Goal: Download file/media: Obtain a digital file from the website

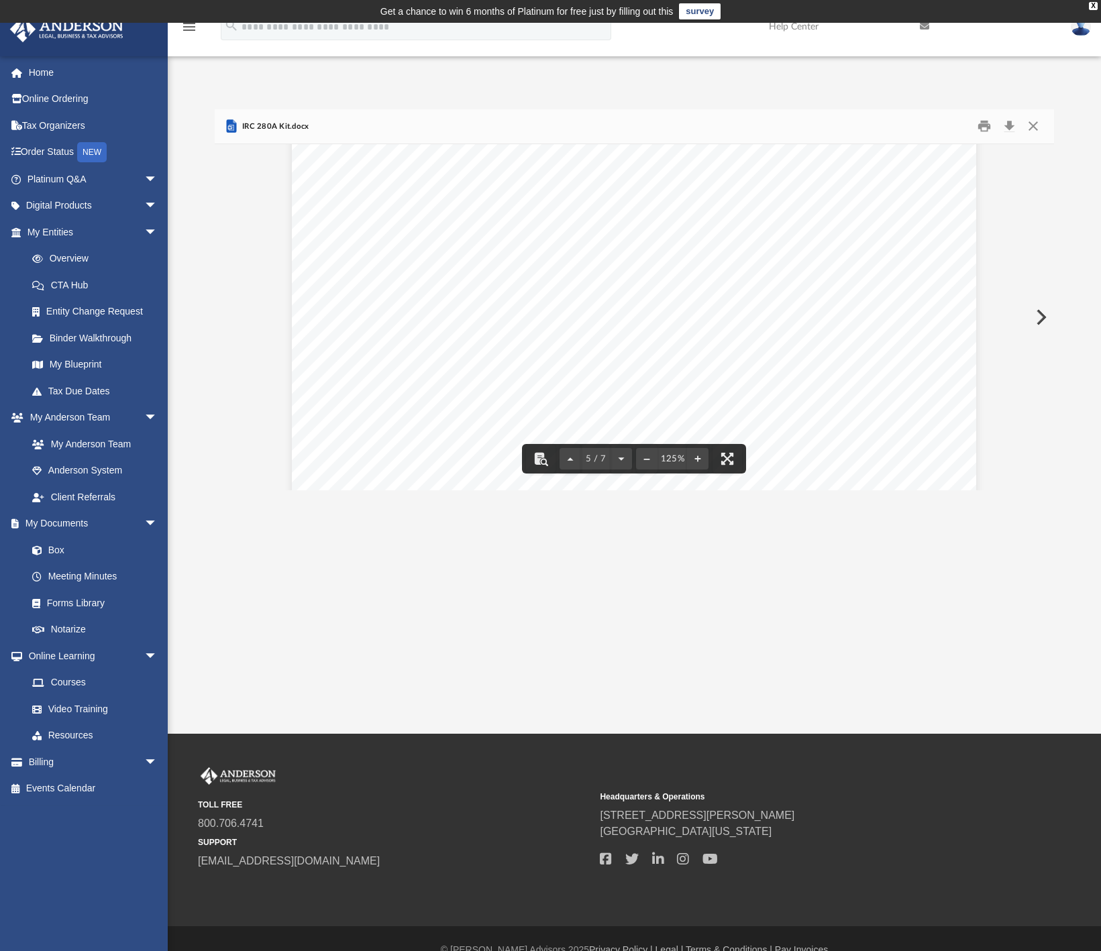
scroll to position [3981, 0]
click at [427, 321] on div "WAIVER OF NOTICE FOR SPECIAL MEETING OF THE BOARD OF DIRECTORS OF A Nevada Corp…" at bounding box center [634, 238] width 684 height 885
click at [433, 325] on div "WAIVER OF NOTICE FOR SPECIAL MEETING OF THE BOARD OF DIRECTORS OF A Nevada Corp…" at bounding box center [634, 238] width 684 height 885
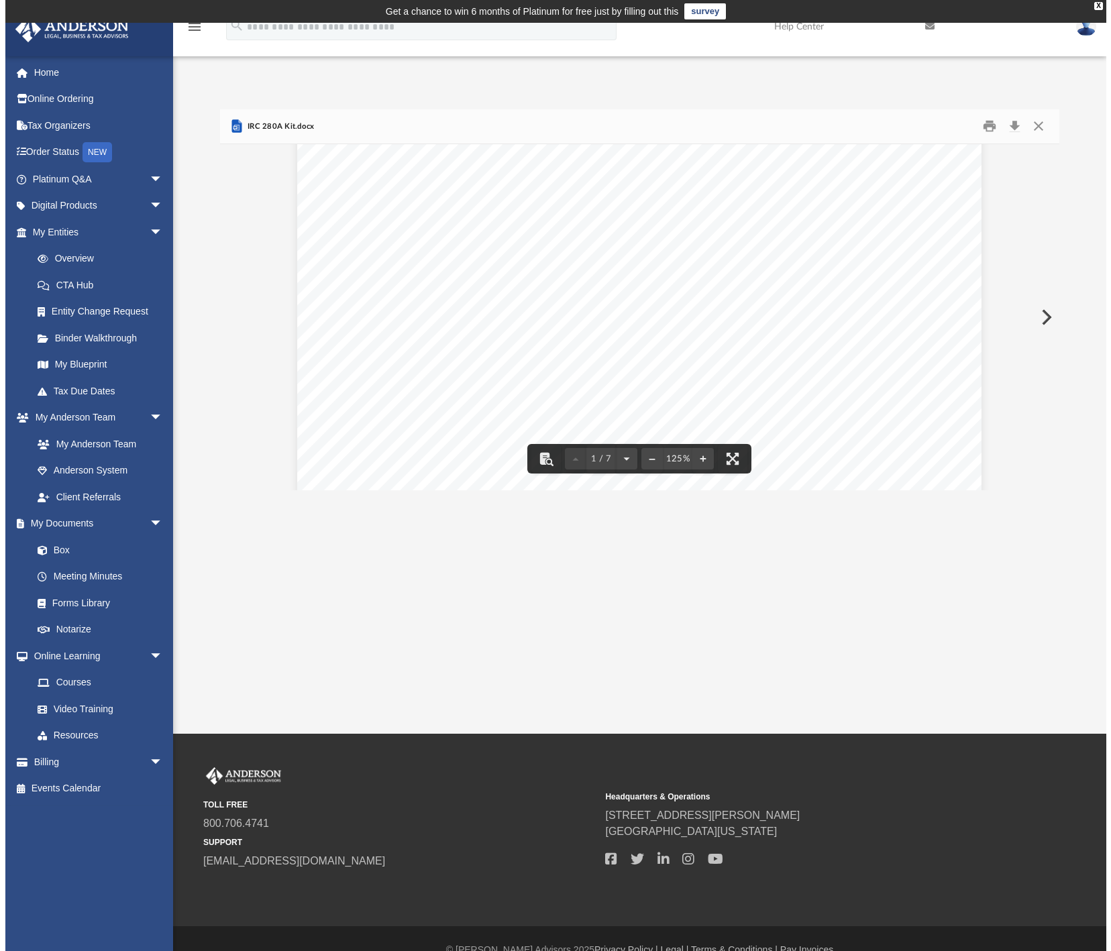
scroll to position [0, 0]
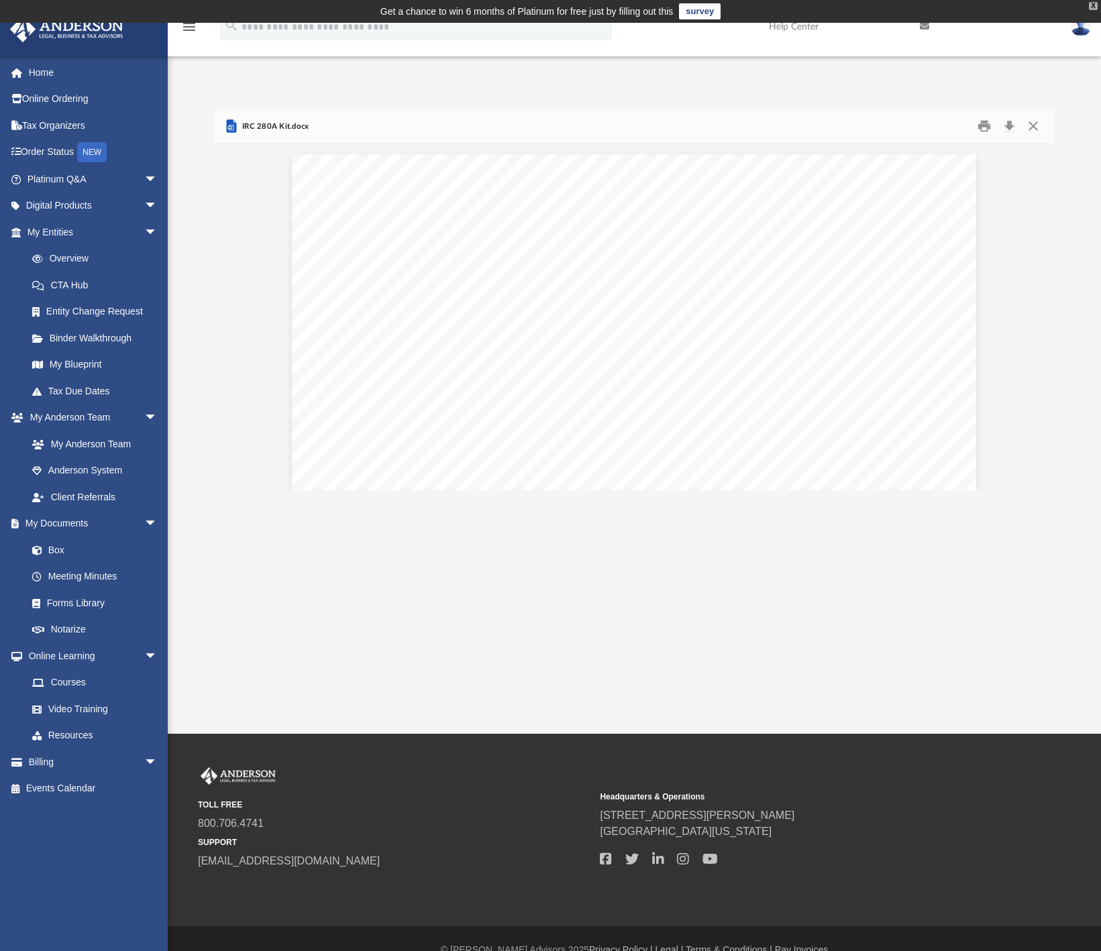
click at [1093, 5] on div "X" at bounding box center [1093, 6] width 9 height 8
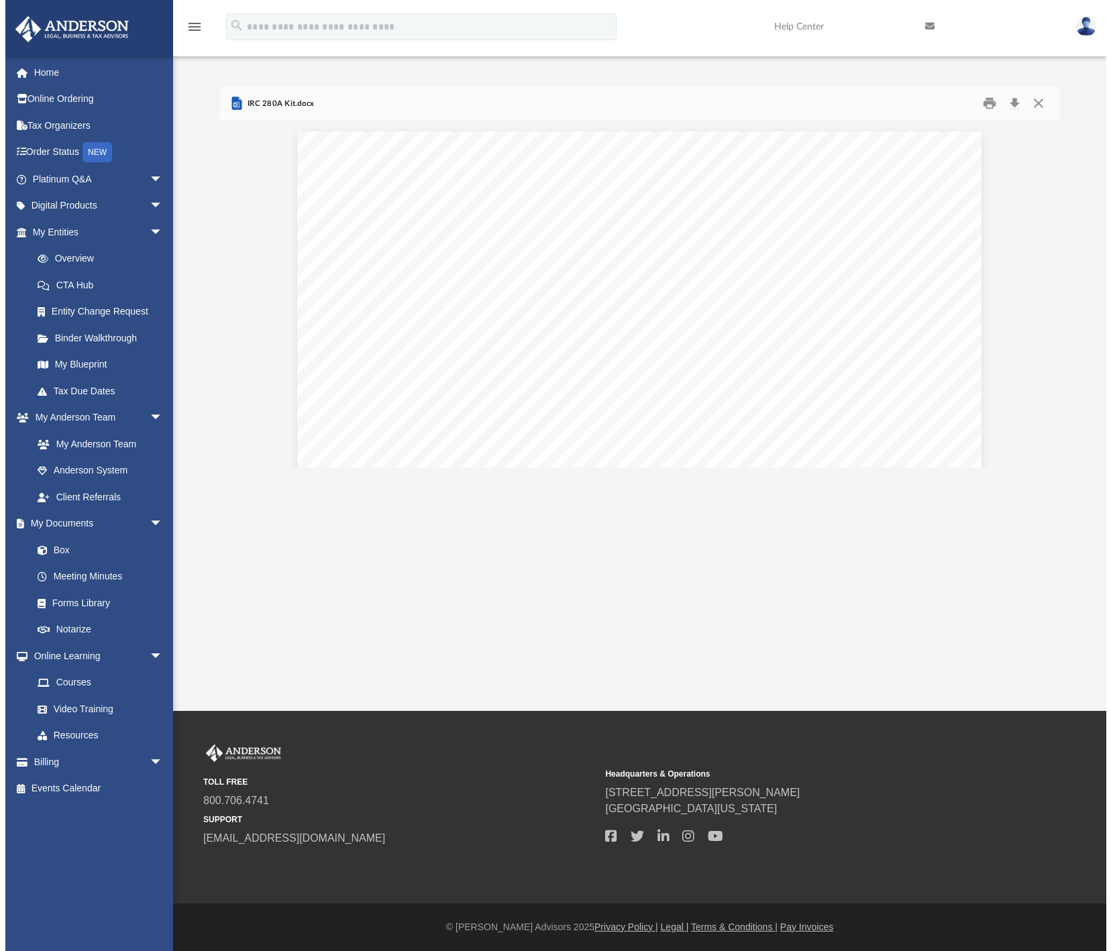
scroll to position [295, 839]
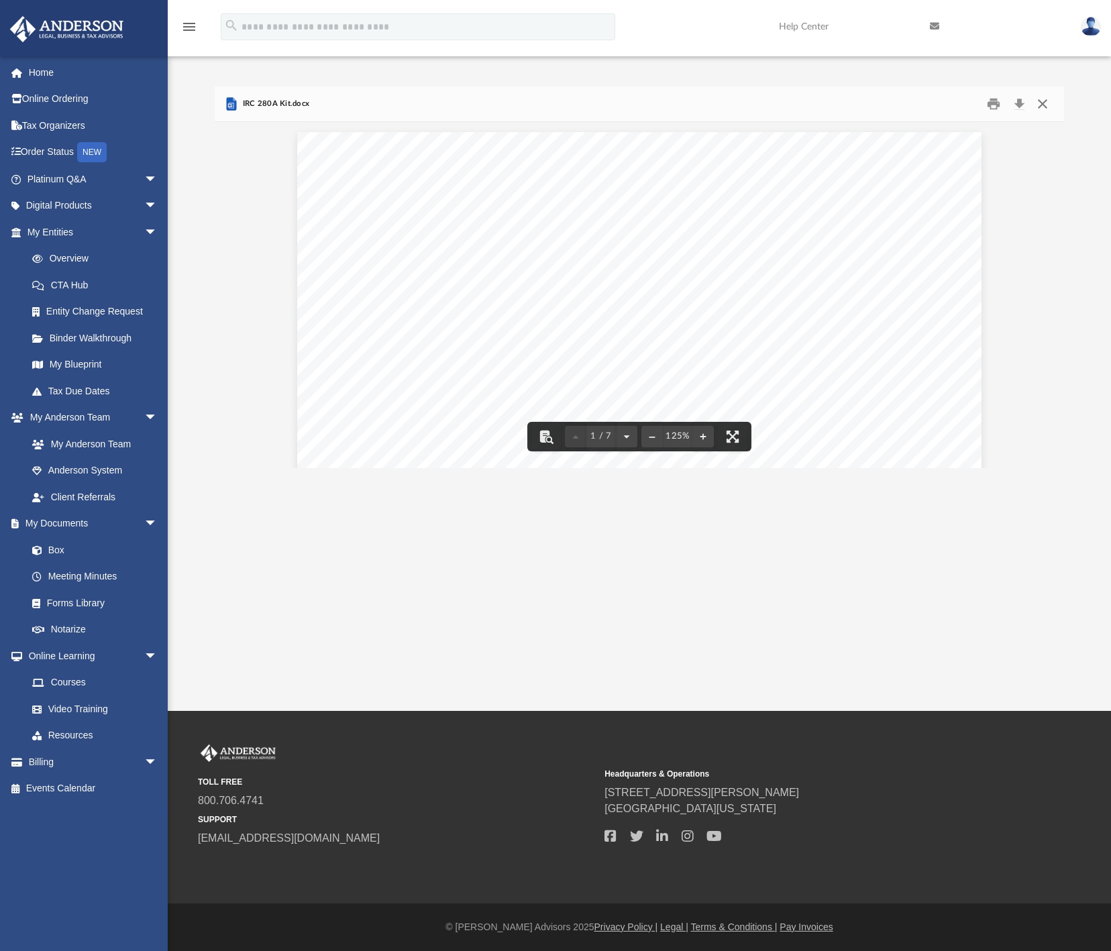
click at [1036, 99] on button "Close" at bounding box center [1042, 104] width 24 height 21
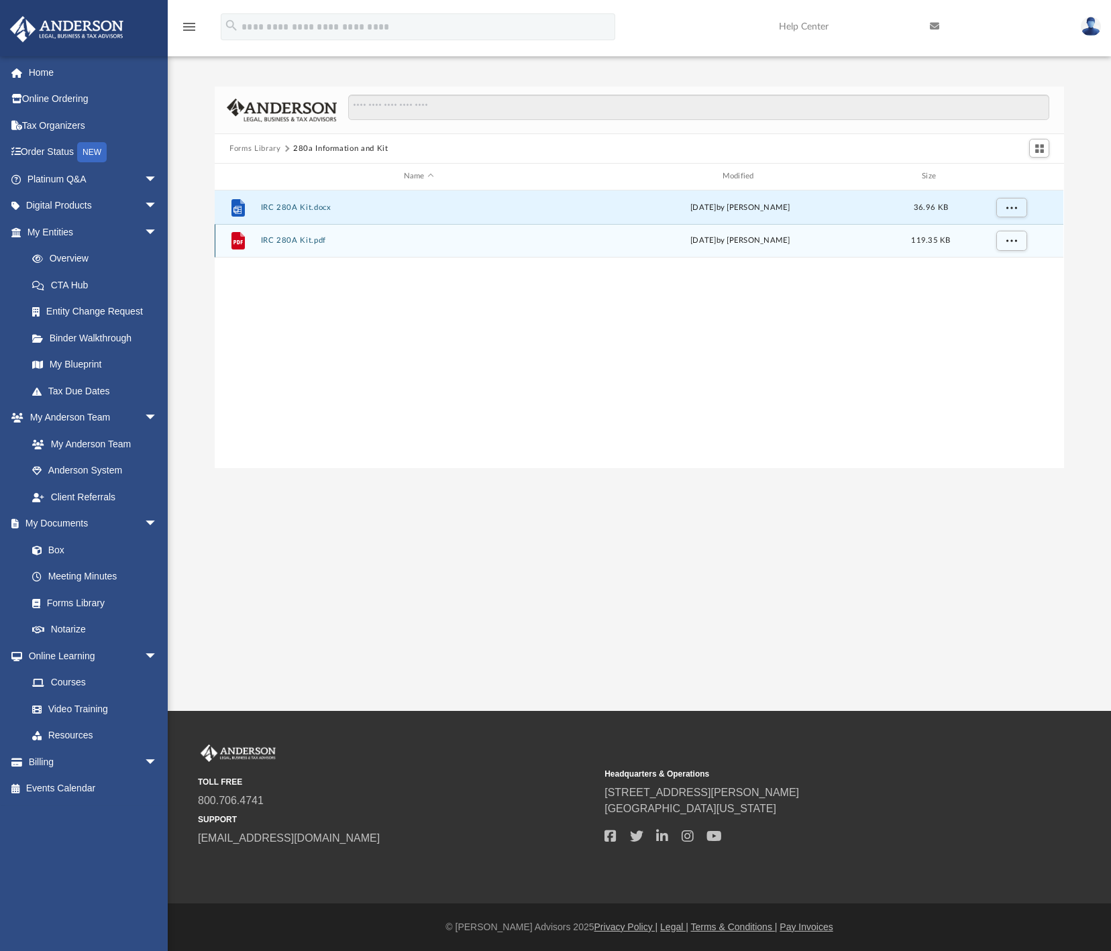
click at [291, 241] on button "IRC 280A Kit.pdf" at bounding box center [419, 240] width 316 height 9
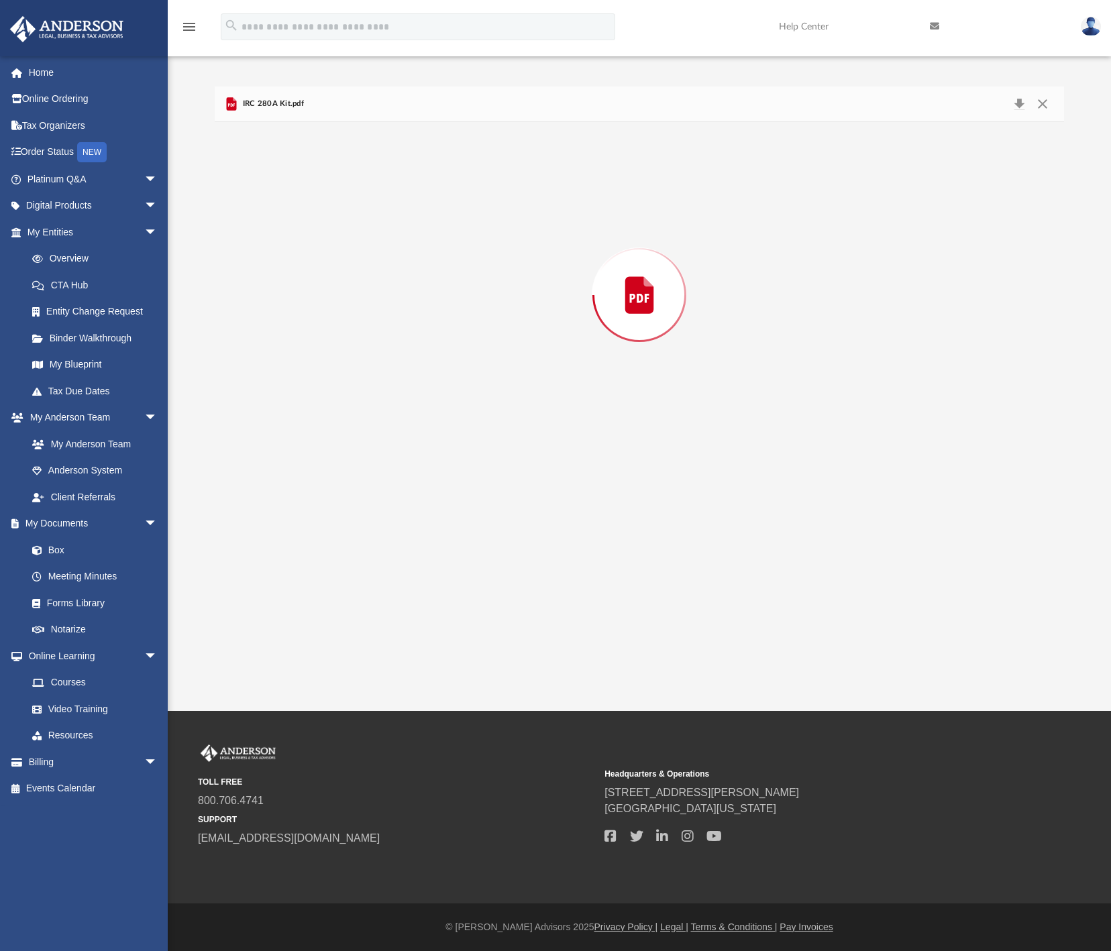
click at [291, 241] on div "Preview" at bounding box center [639, 295] width 849 height 346
click at [627, 367] on button "Download" at bounding box center [639, 362] width 66 height 21
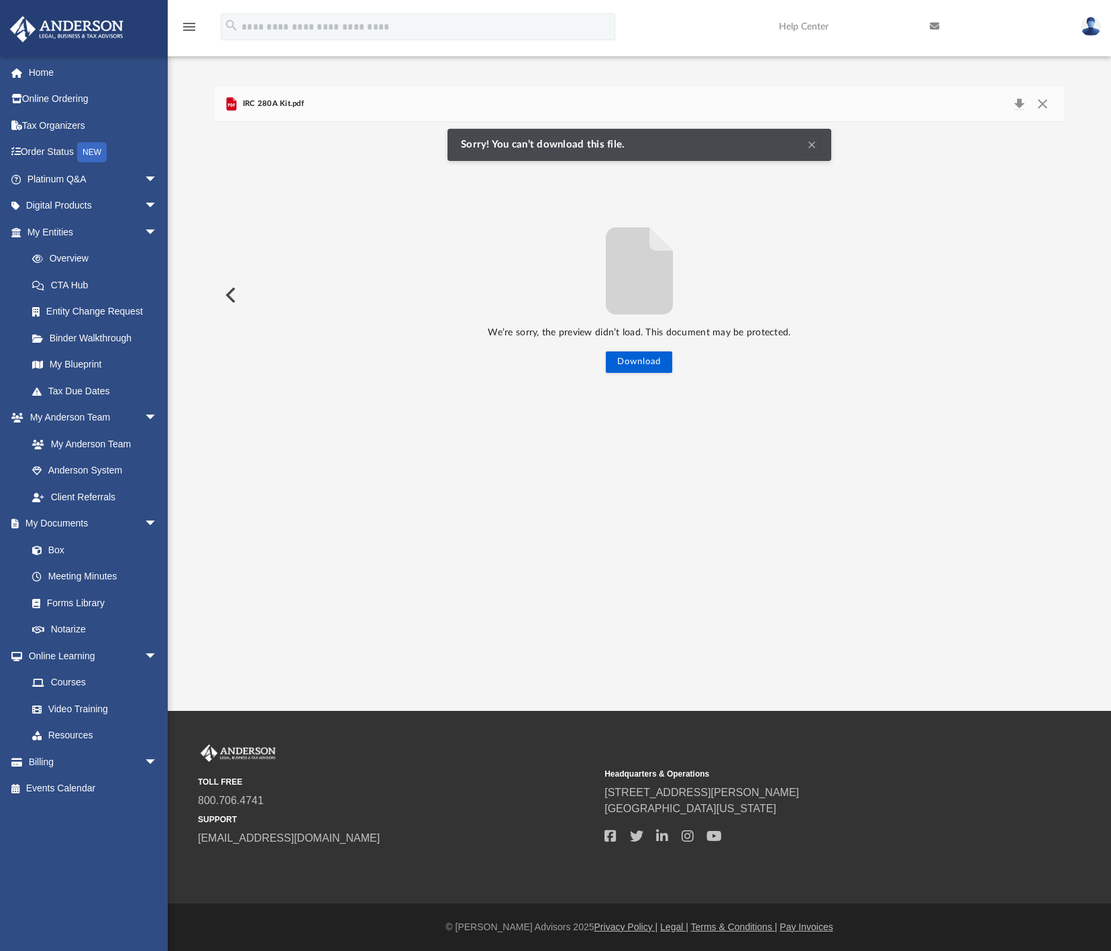
click at [813, 148] on button "Clear Notification" at bounding box center [812, 145] width 16 height 16
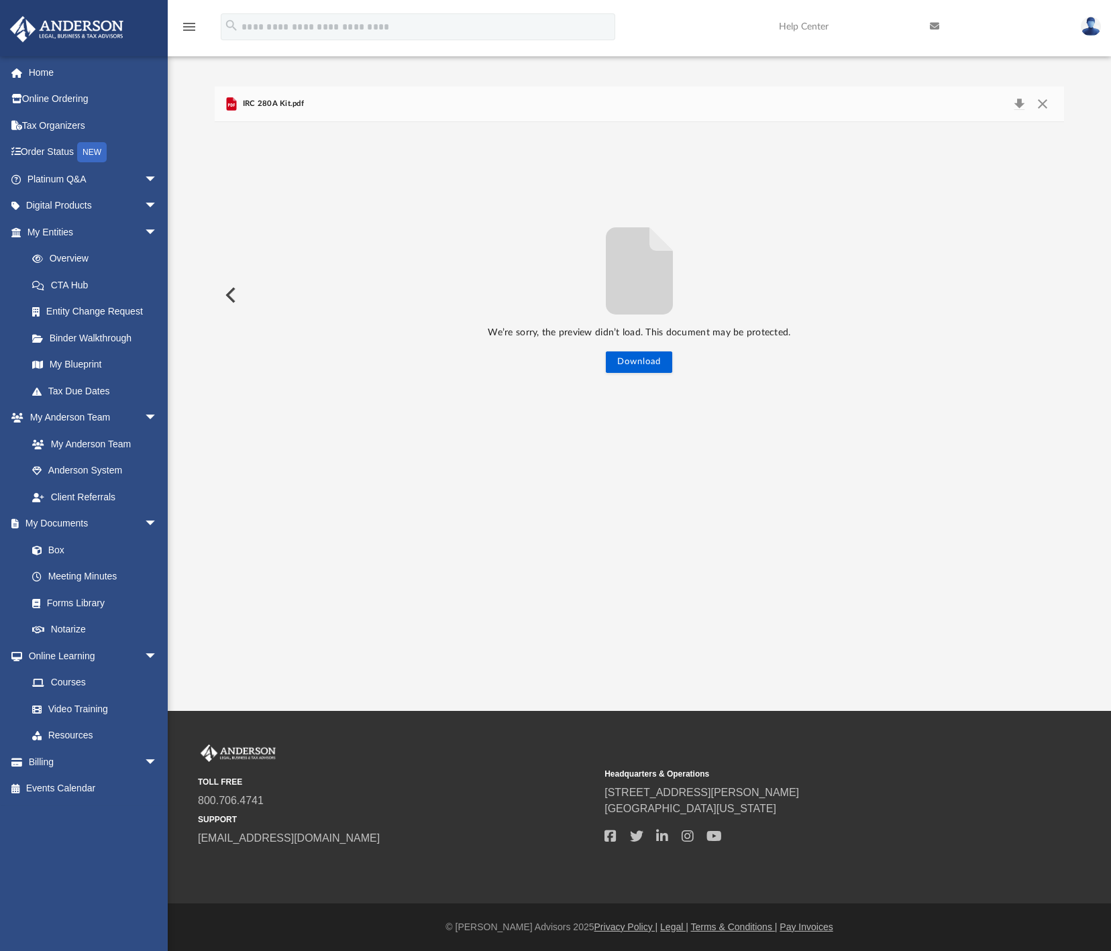
click at [433, 107] on div "IRC 280A Kit.pdf" at bounding box center [639, 105] width 849 height 36
click at [1044, 108] on button "Close" at bounding box center [1042, 104] width 24 height 19
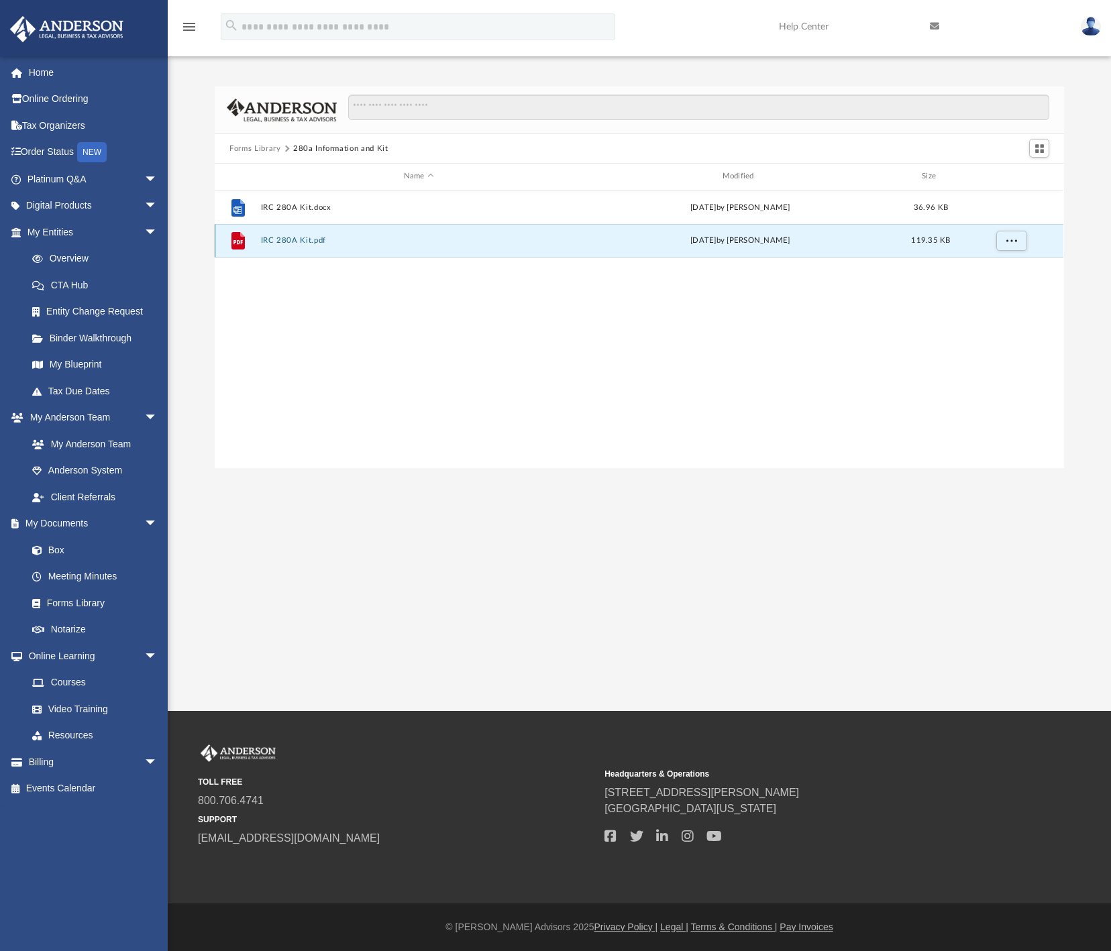
click at [493, 246] on div "File IRC 280A Kit.pdf Wed Nov 13 2024 by Mary Acree 119.35 KB" at bounding box center [639, 241] width 849 height 34
click at [282, 238] on button "IRC 280A Kit.pdf" at bounding box center [419, 240] width 316 height 9
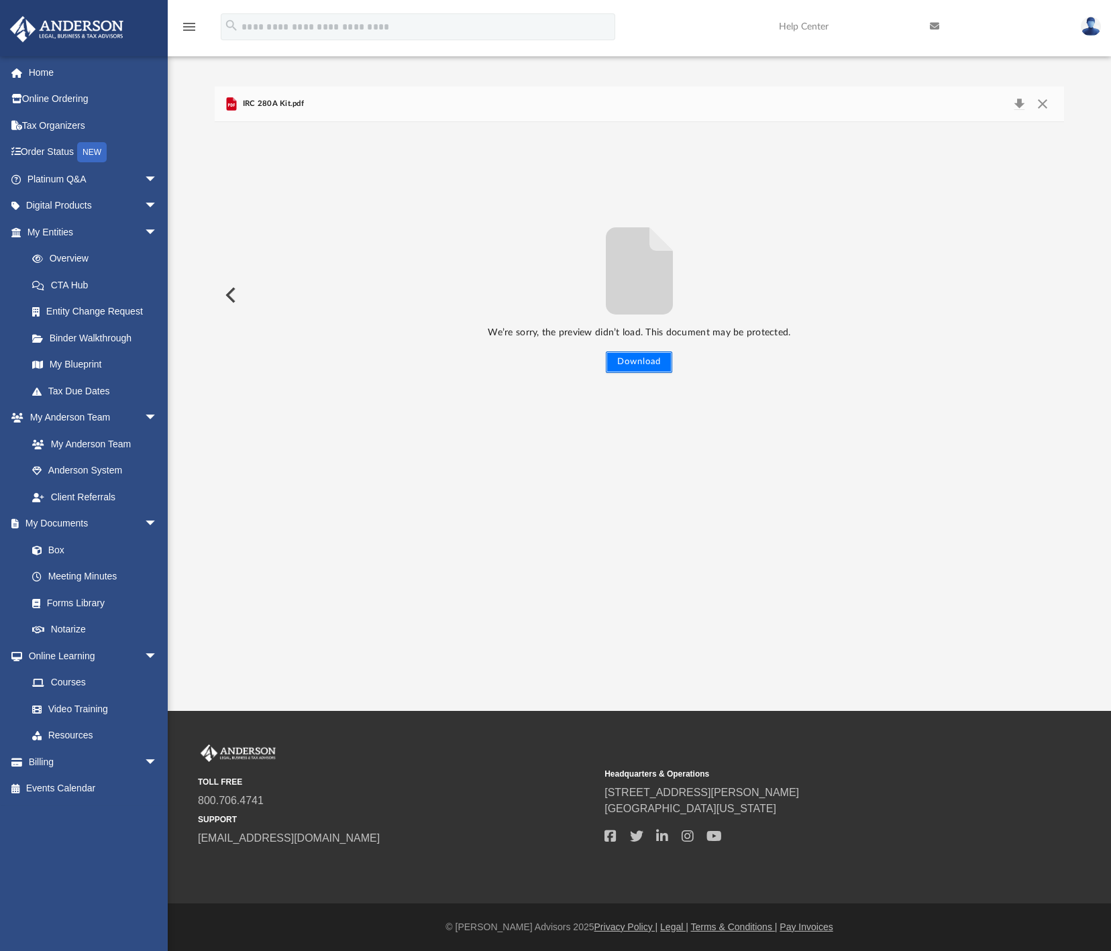
click at [646, 362] on button "Download" at bounding box center [639, 362] width 66 height 21
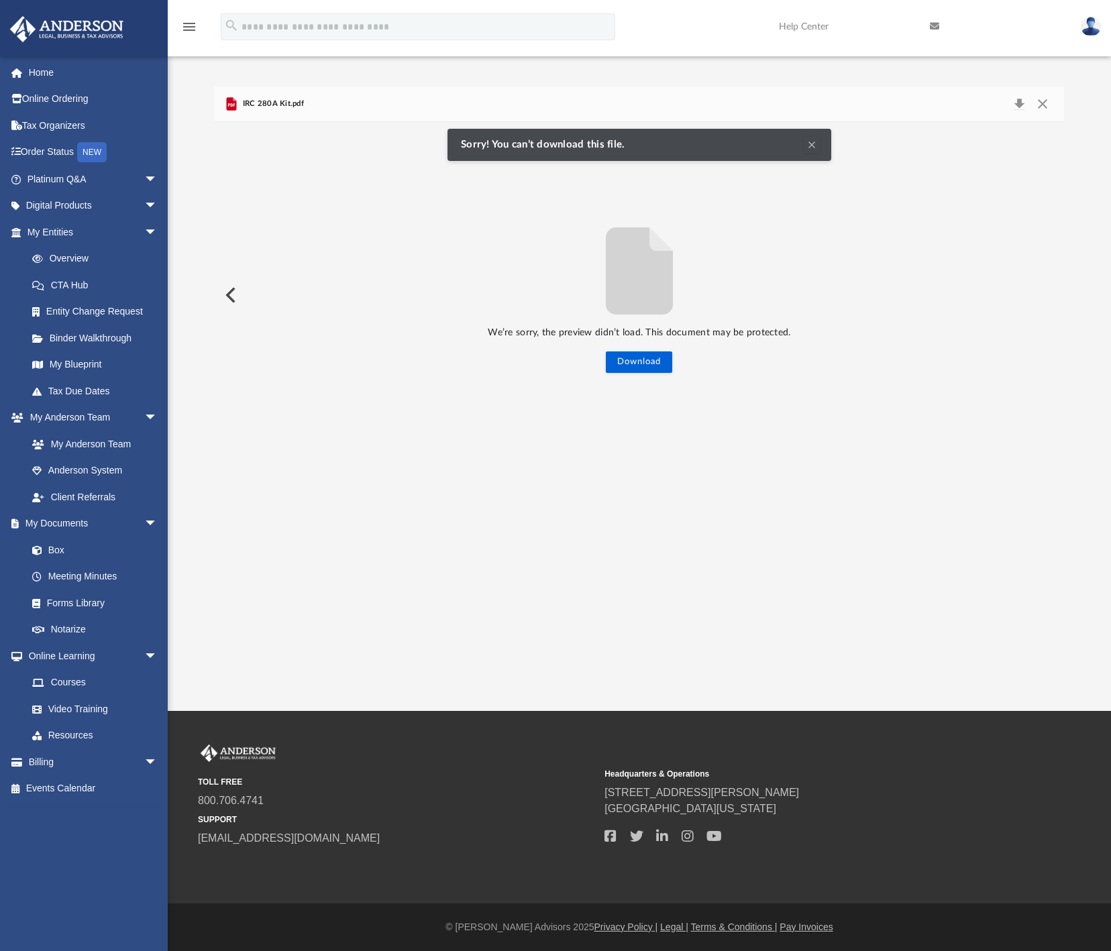
click at [812, 150] on button "Clear Notification" at bounding box center [812, 145] width 16 height 16
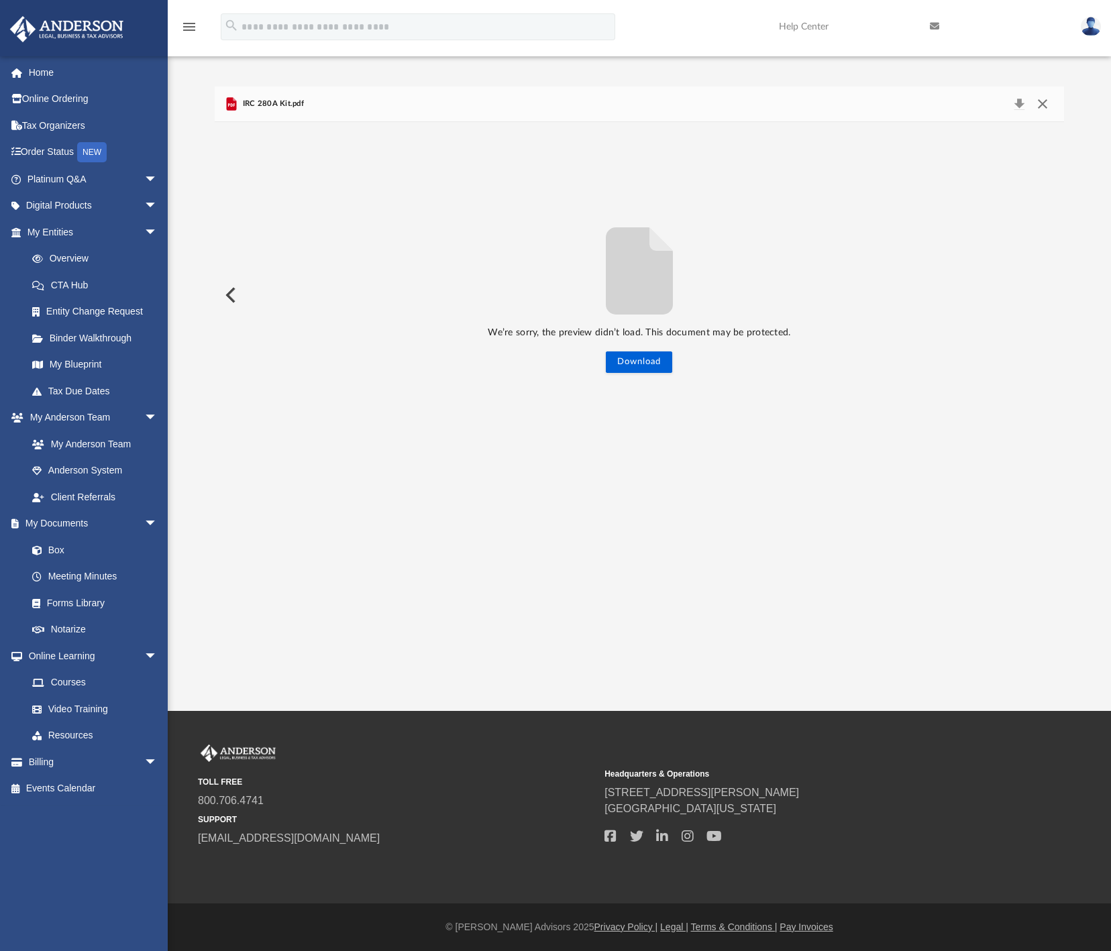
click at [1038, 99] on button "Close" at bounding box center [1042, 104] width 24 height 19
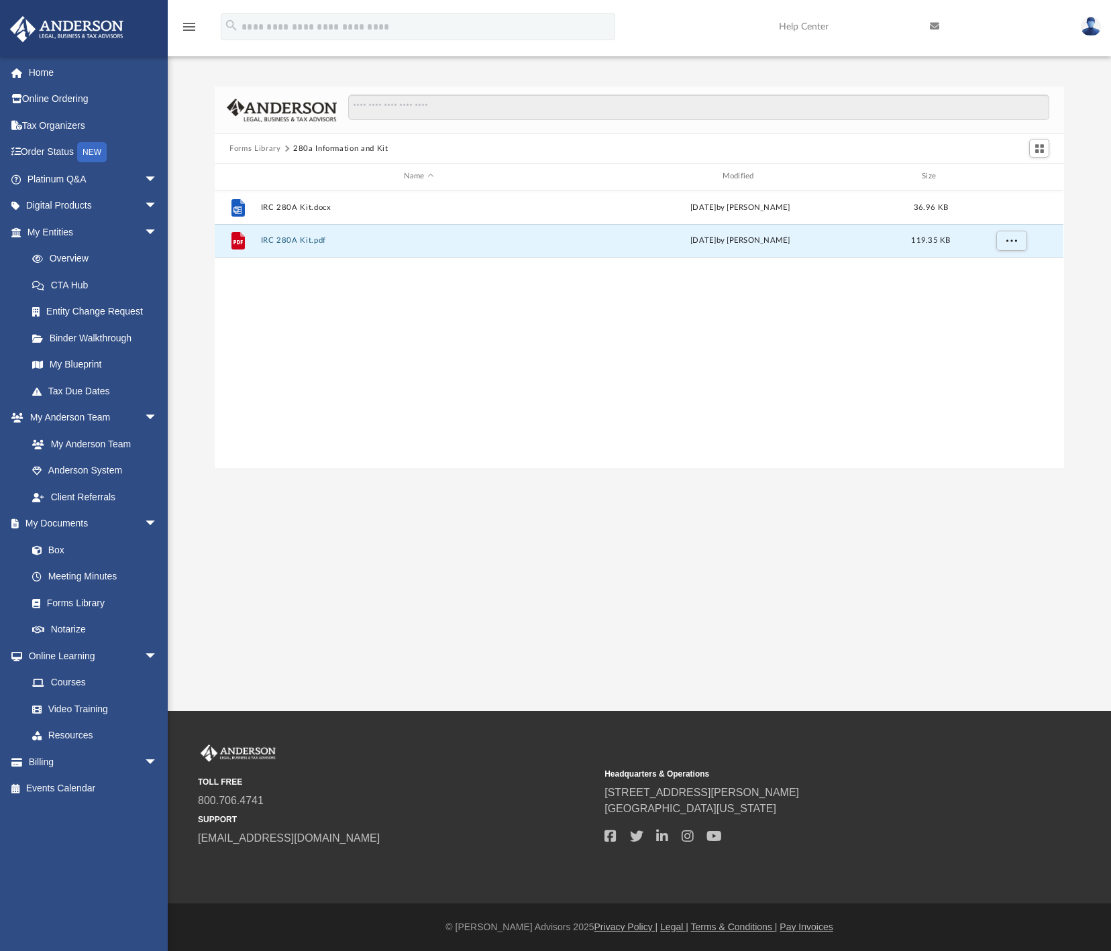
click at [279, 376] on div "File IRC 280A Kit.docx Wed Nov 13 2024 by Mary Acree 36.96 KB File IRC 280A Kit…" at bounding box center [639, 330] width 849 height 278
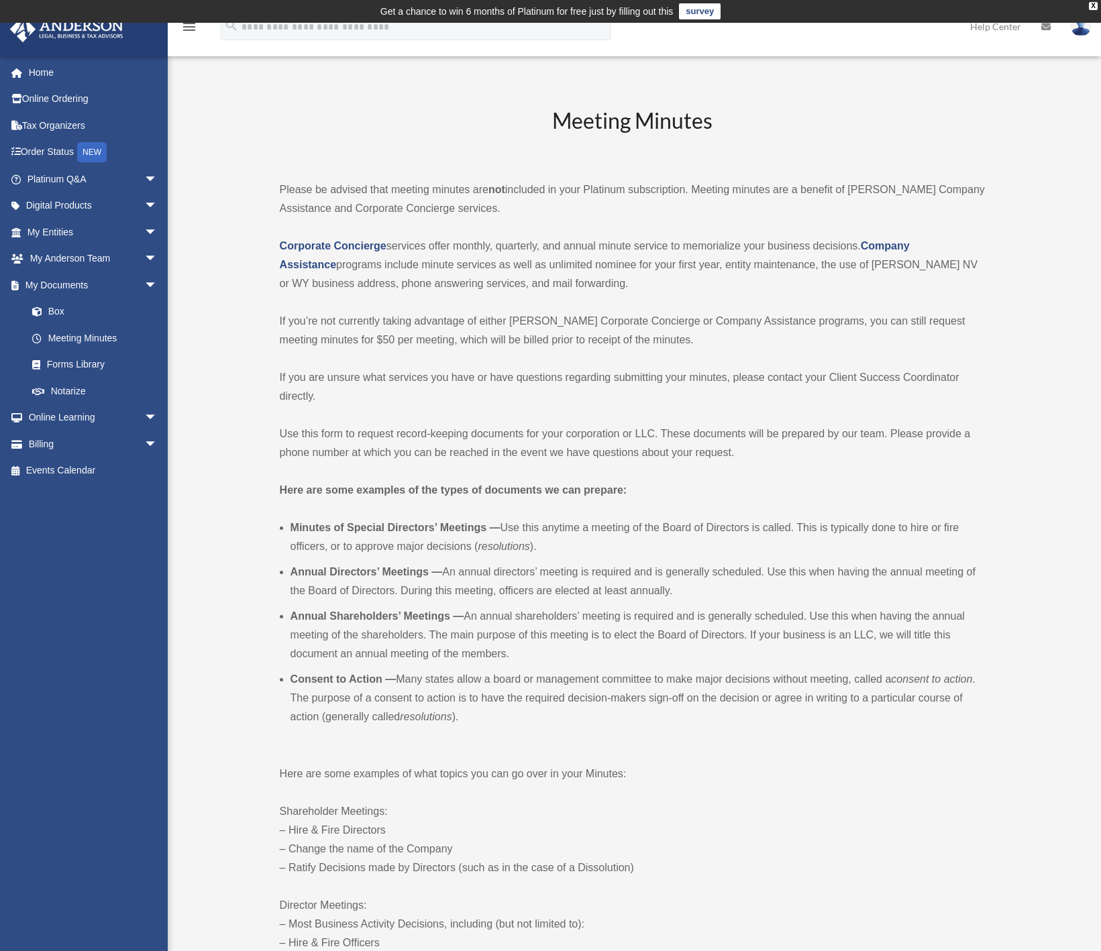
scroll to position [719, 0]
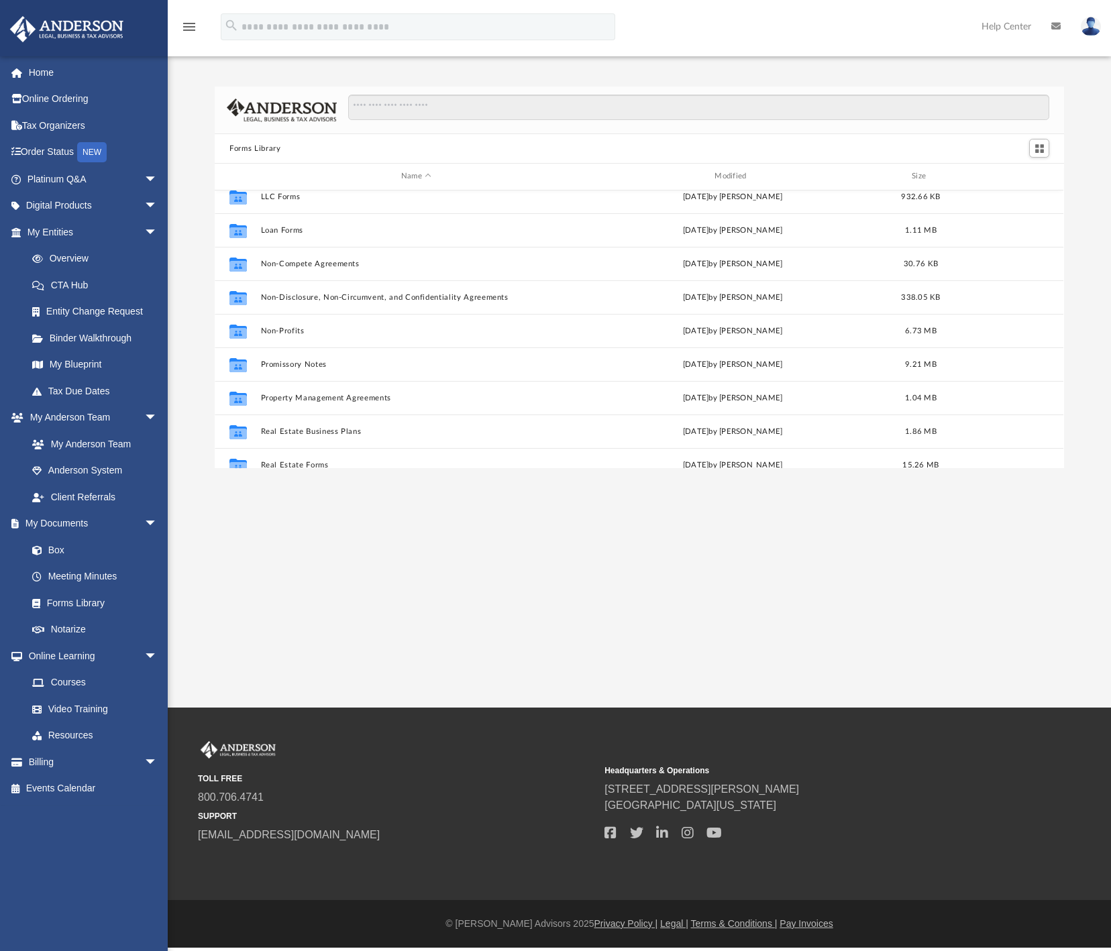
scroll to position [729, 0]
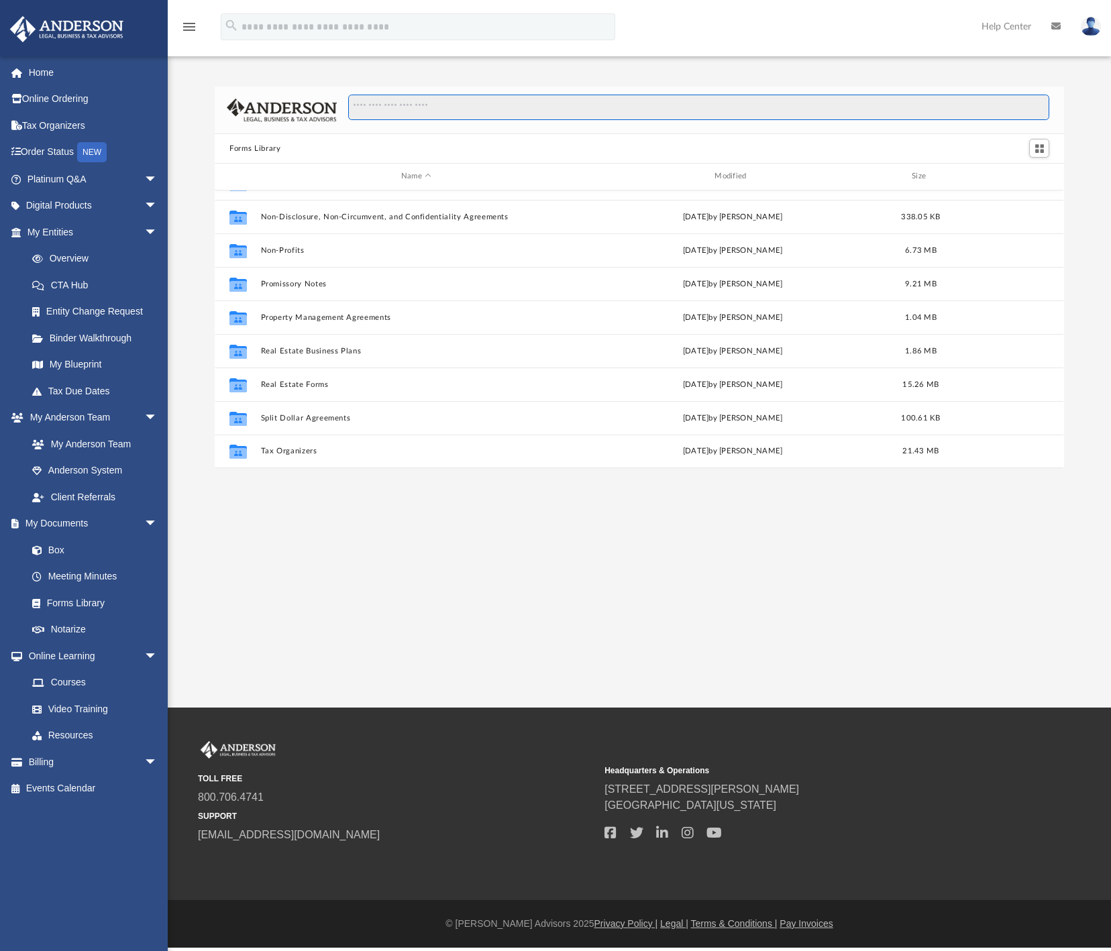
click at [419, 109] on input "Search files and folders" at bounding box center [698, 107] width 701 height 25
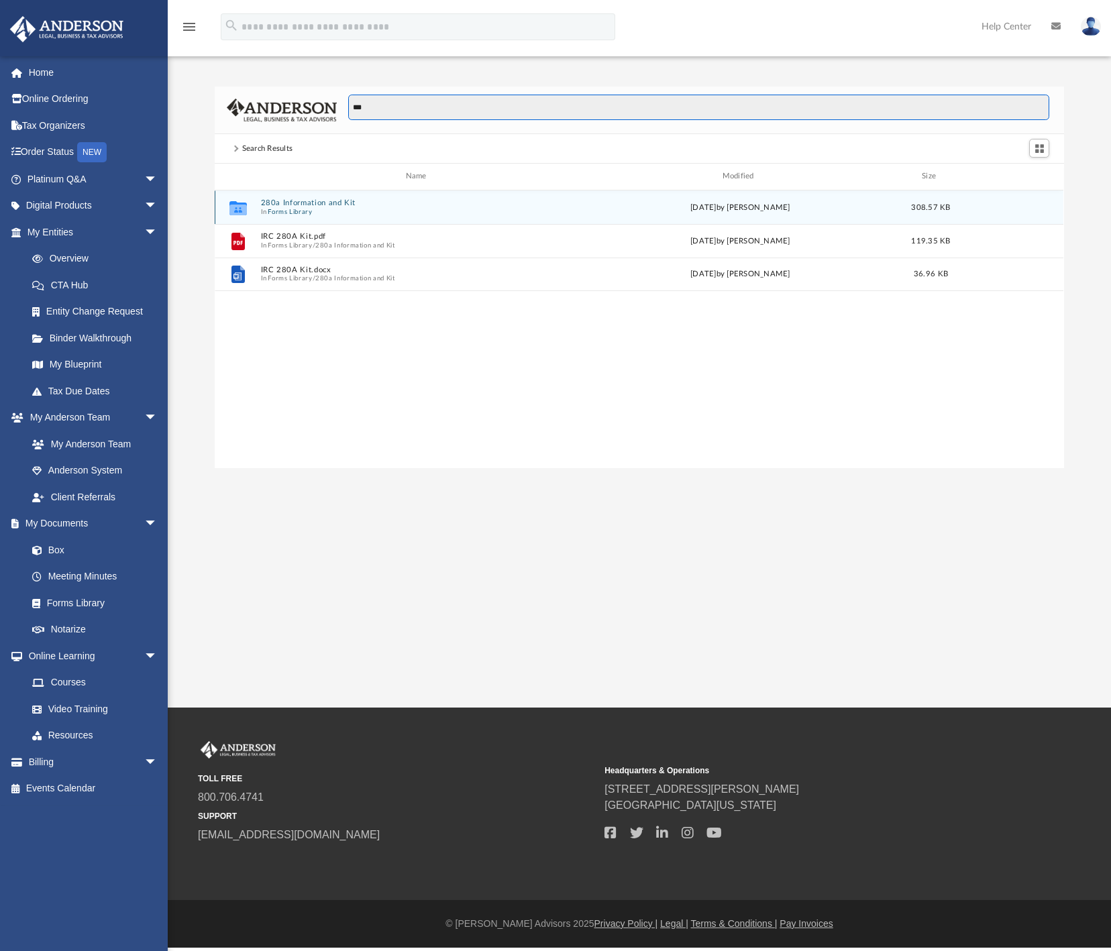
type input "***"
click at [313, 209] on span "In Forms Library" at bounding box center [419, 211] width 316 height 9
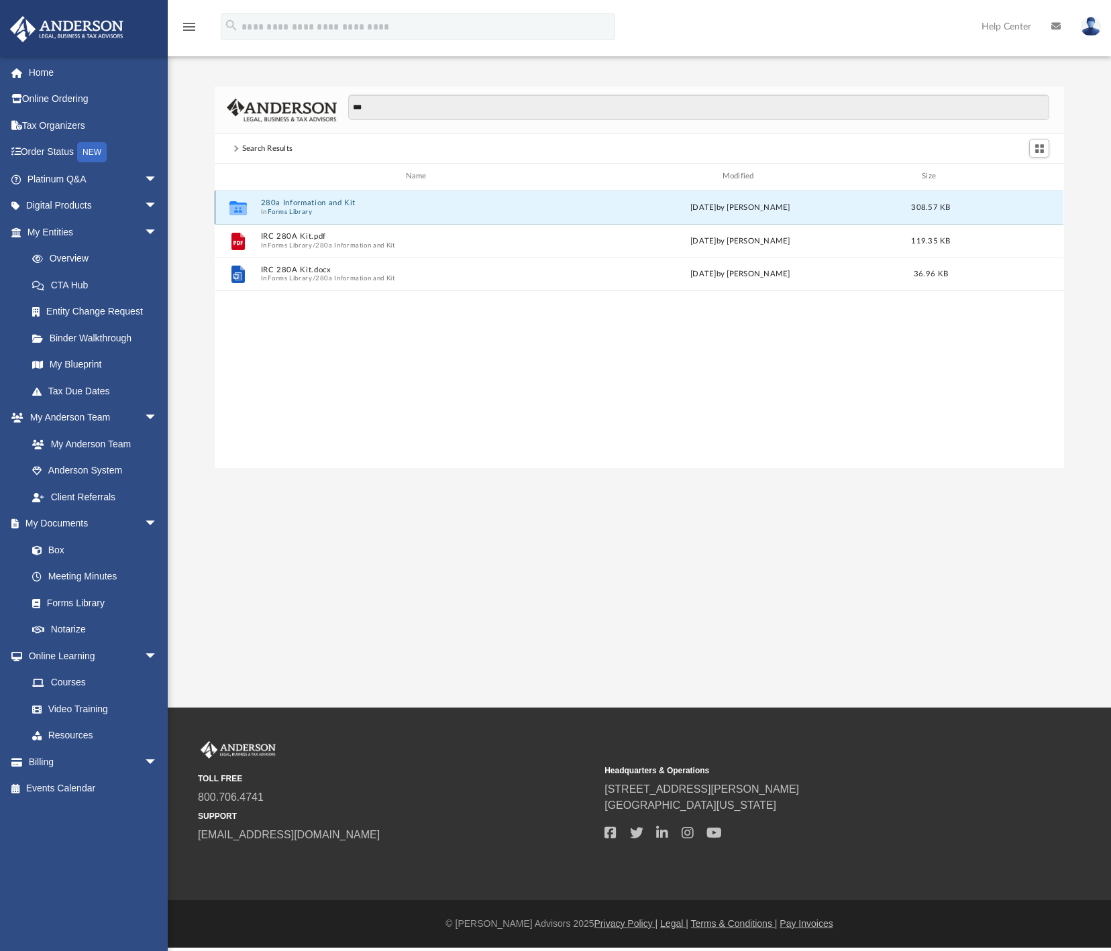
click at [313, 209] on span "In Forms Library" at bounding box center [419, 211] width 316 height 9
click at [301, 202] on button "280a Information and Kit" at bounding box center [419, 203] width 316 height 9
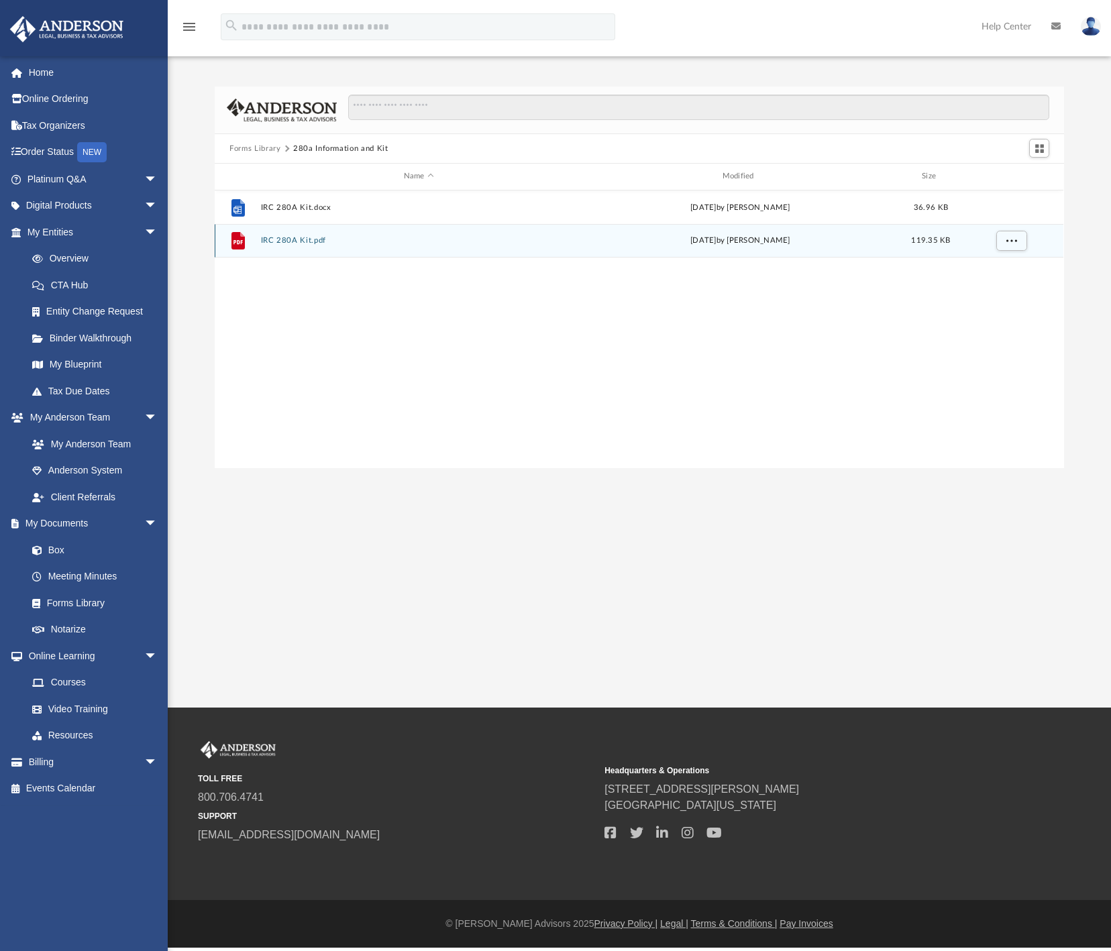
click at [275, 237] on button "IRC 280A Kit.pdf" at bounding box center [419, 240] width 316 height 9
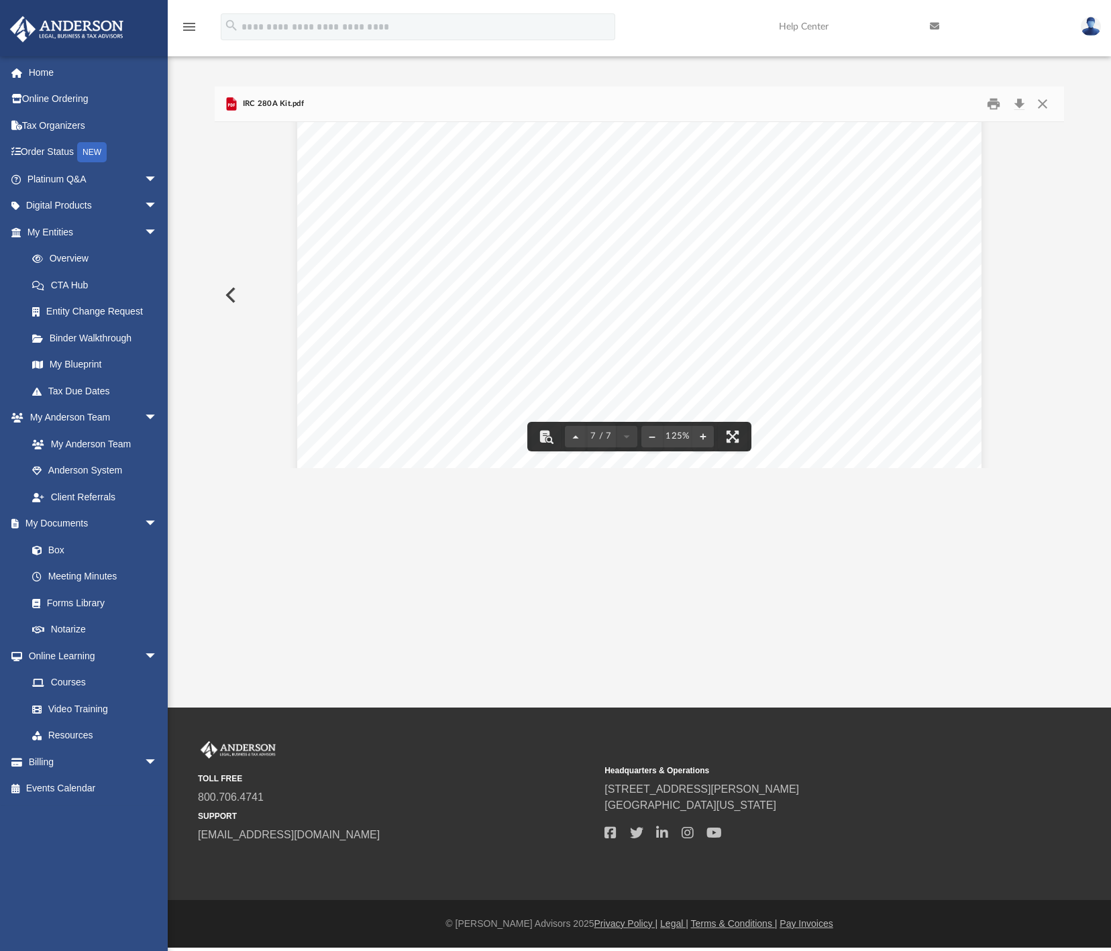
scroll to position [5675, 0]
click at [1014, 105] on button "Download" at bounding box center [1019, 104] width 24 height 21
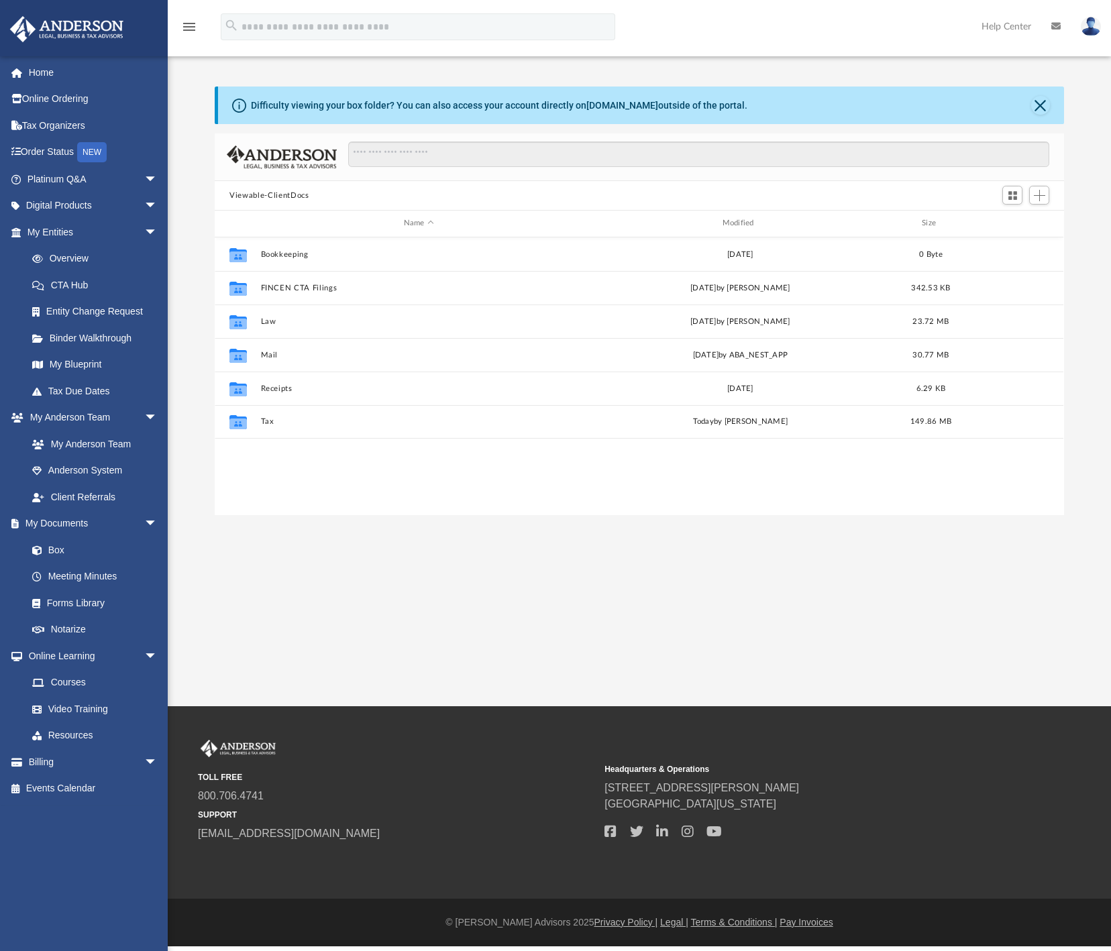
scroll to position [295, 839]
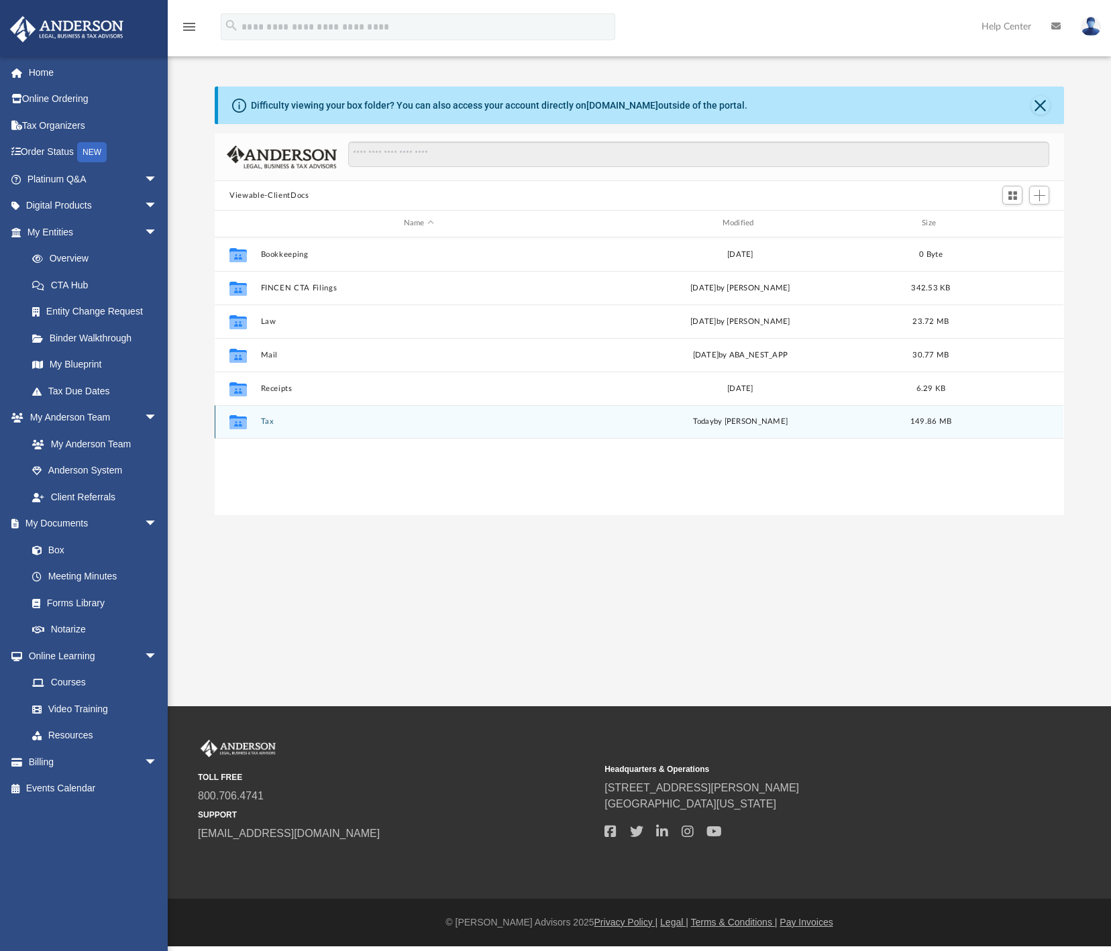
click at [270, 424] on button "Tax" at bounding box center [419, 421] width 316 height 9
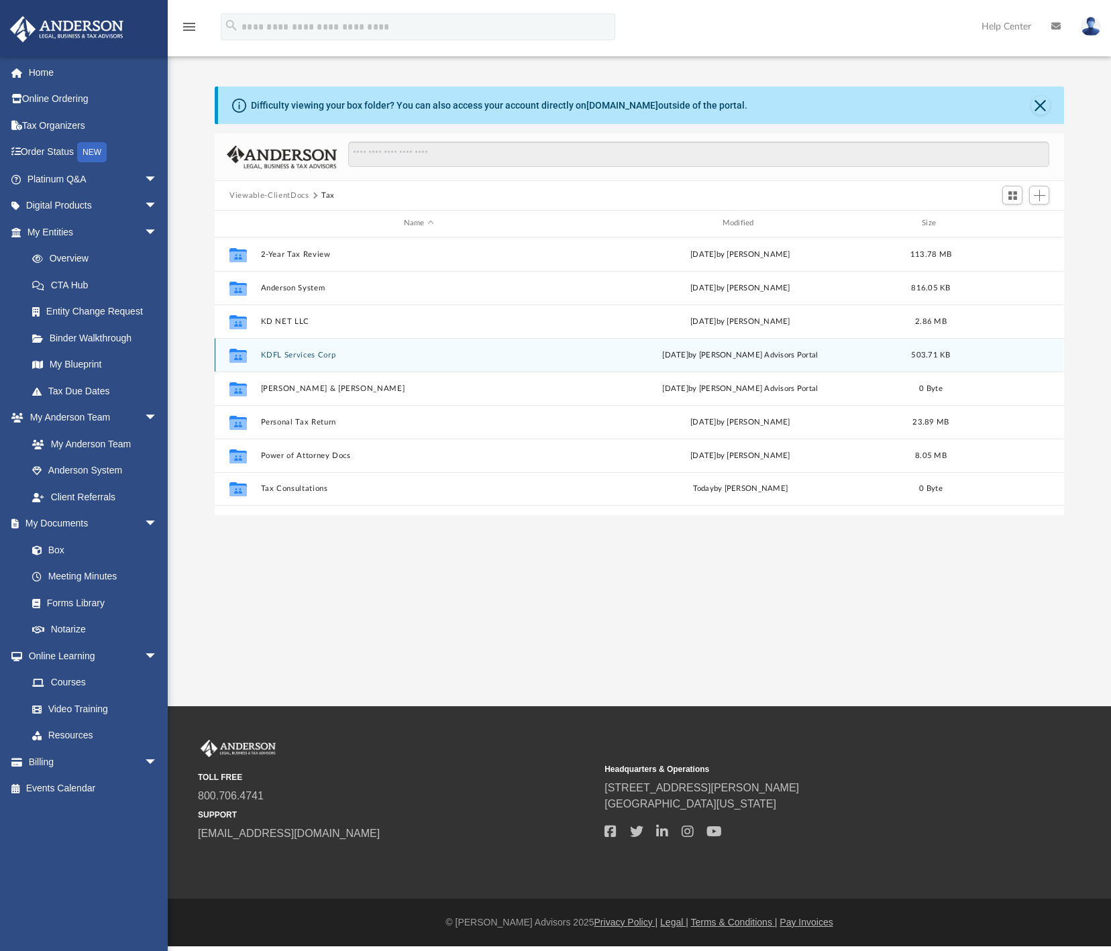
click at [265, 356] on button "KDFL Services Corp" at bounding box center [419, 355] width 316 height 9
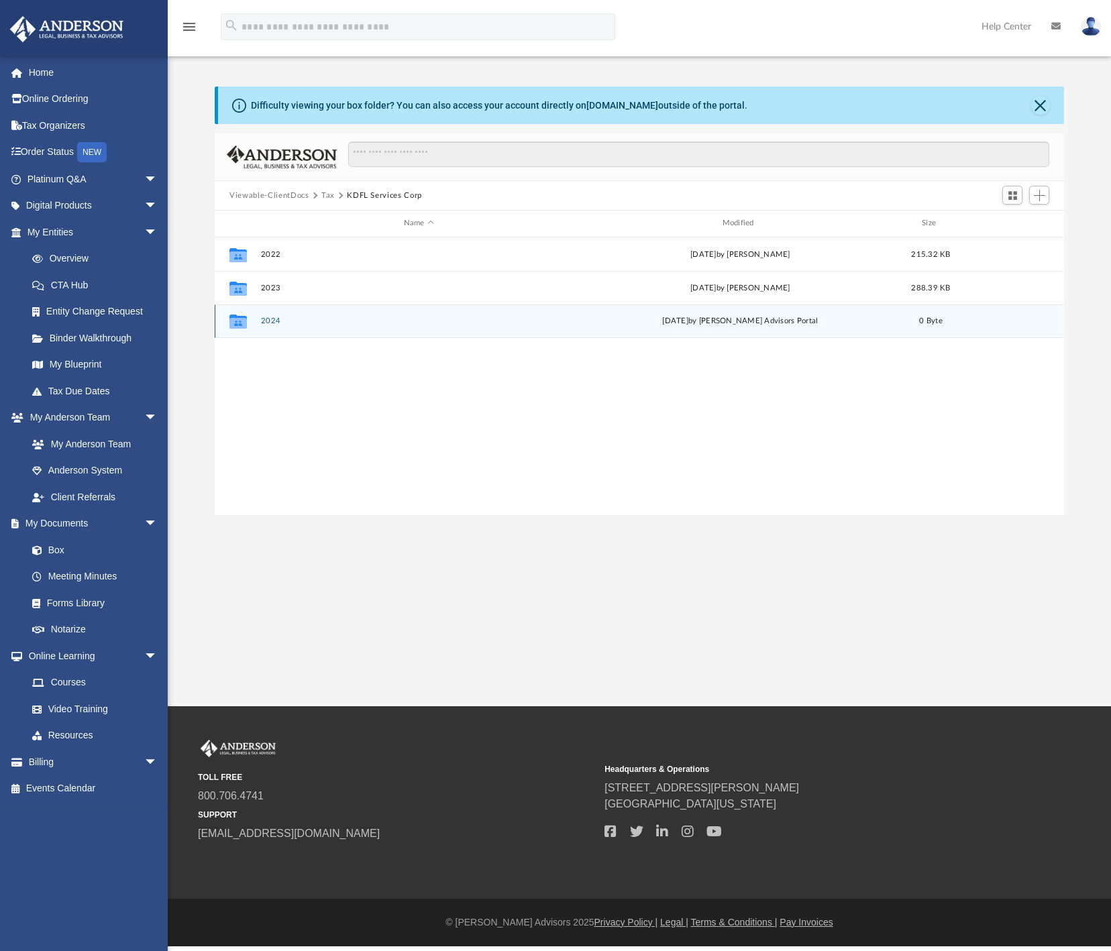
click at [274, 321] on button "2024" at bounding box center [419, 321] width 316 height 9
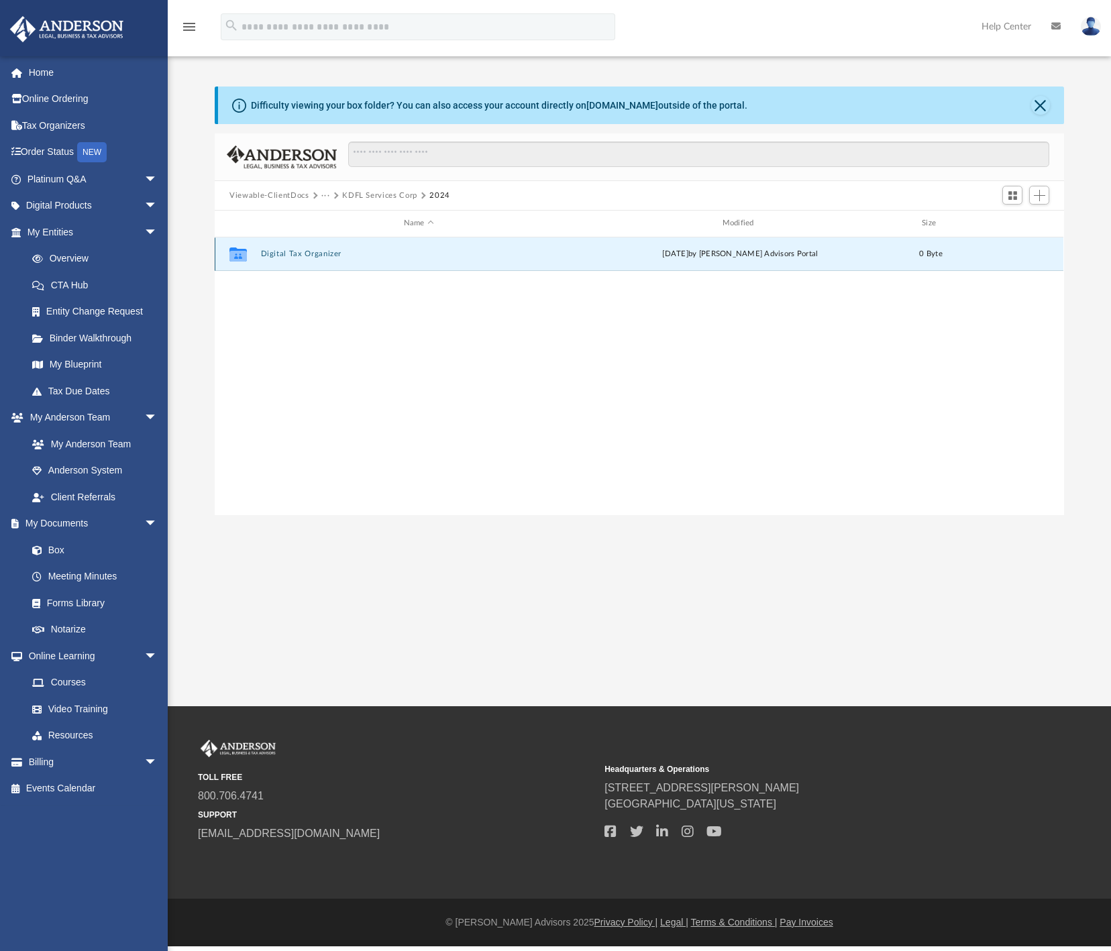
click at [289, 256] on button "Digital Tax Organizer" at bounding box center [419, 254] width 316 height 9
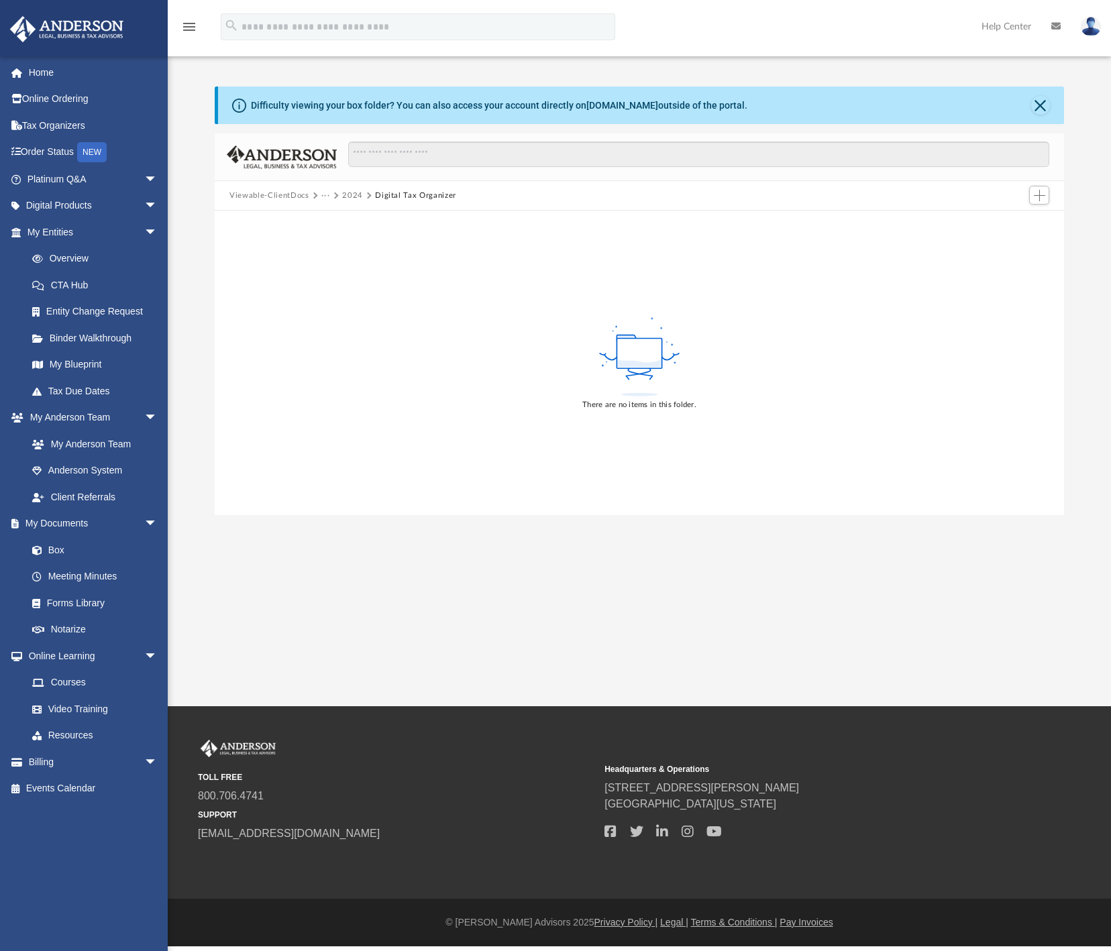
click at [354, 194] on button "2024" at bounding box center [352, 196] width 21 height 12
click at [321, 195] on button "···" at bounding box center [325, 196] width 9 height 12
click at [285, 193] on button "Viewable-ClientDocs" at bounding box center [268, 196] width 79 height 12
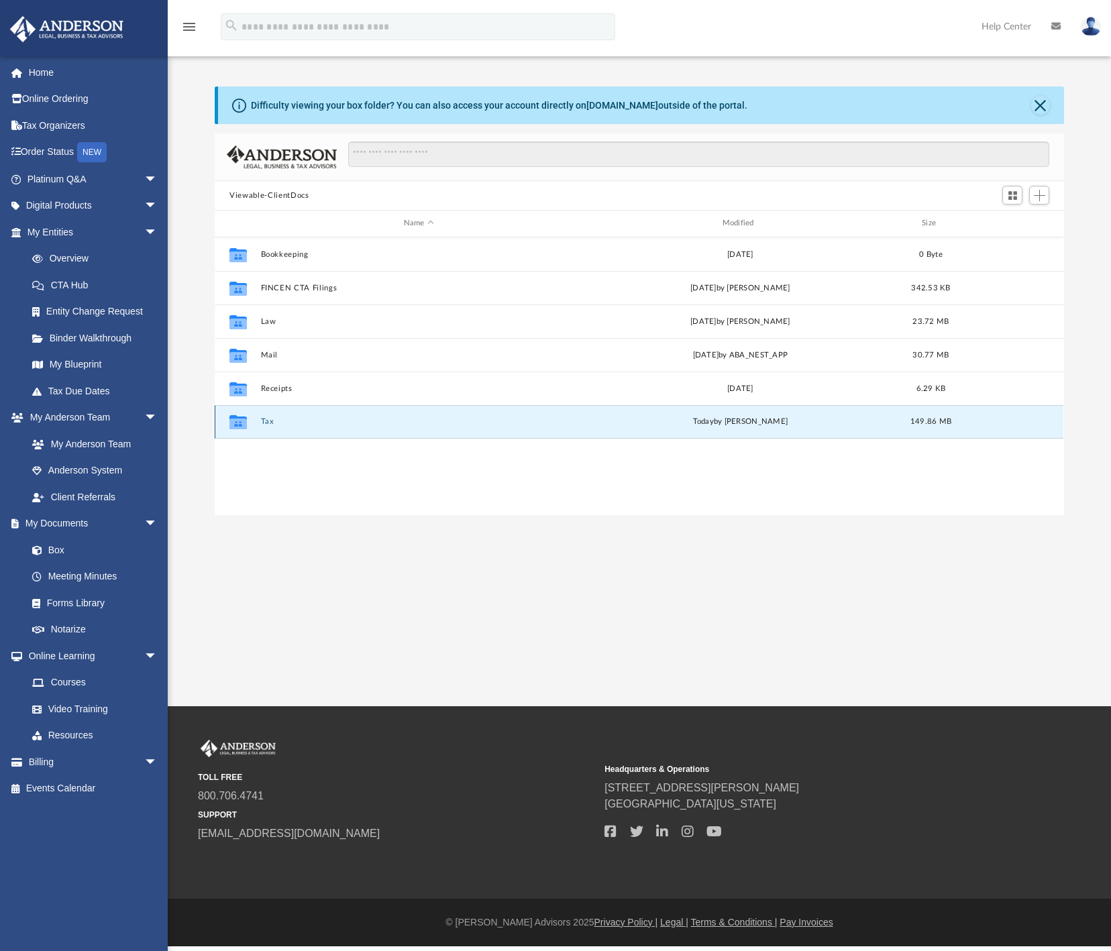
click at [267, 423] on button "Tax" at bounding box center [419, 421] width 316 height 9
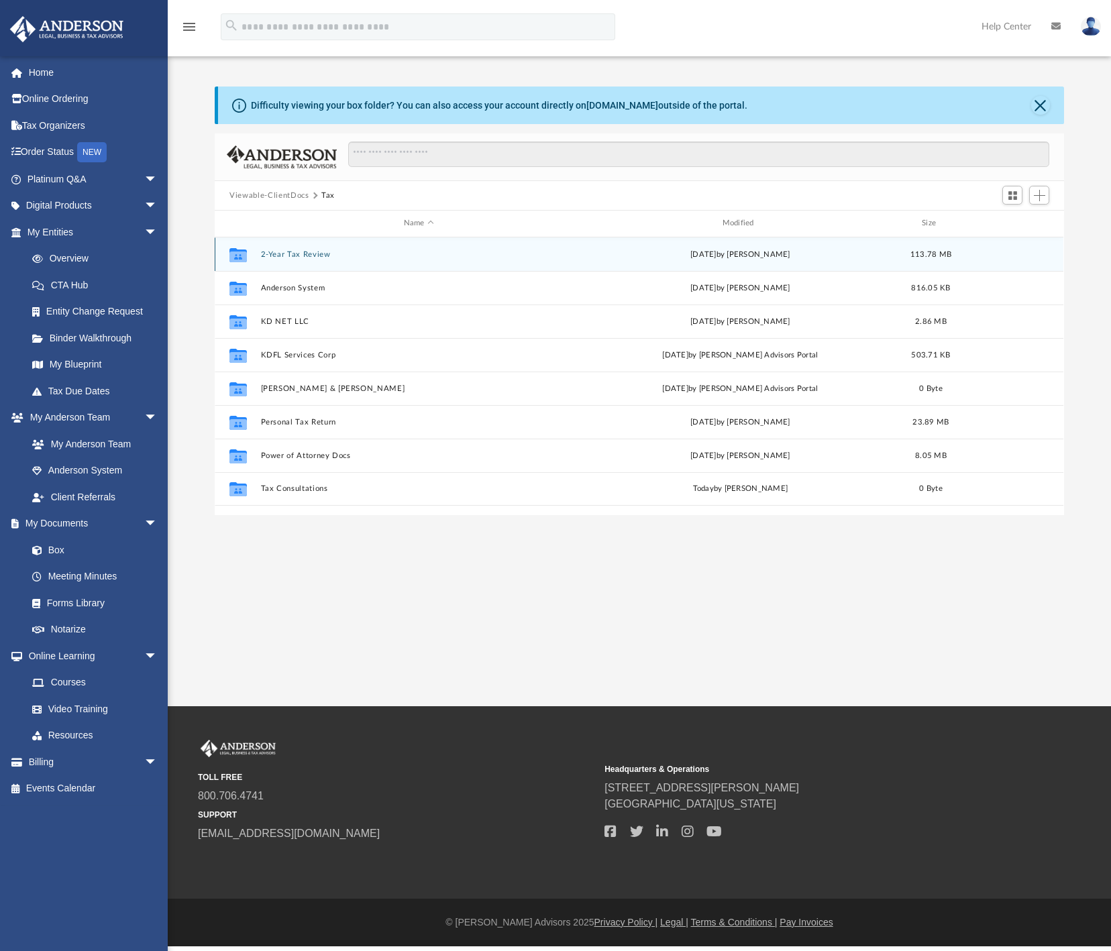
click at [290, 256] on button "2-Year Tax Review" at bounding box center [419, 254] width 316 height 9
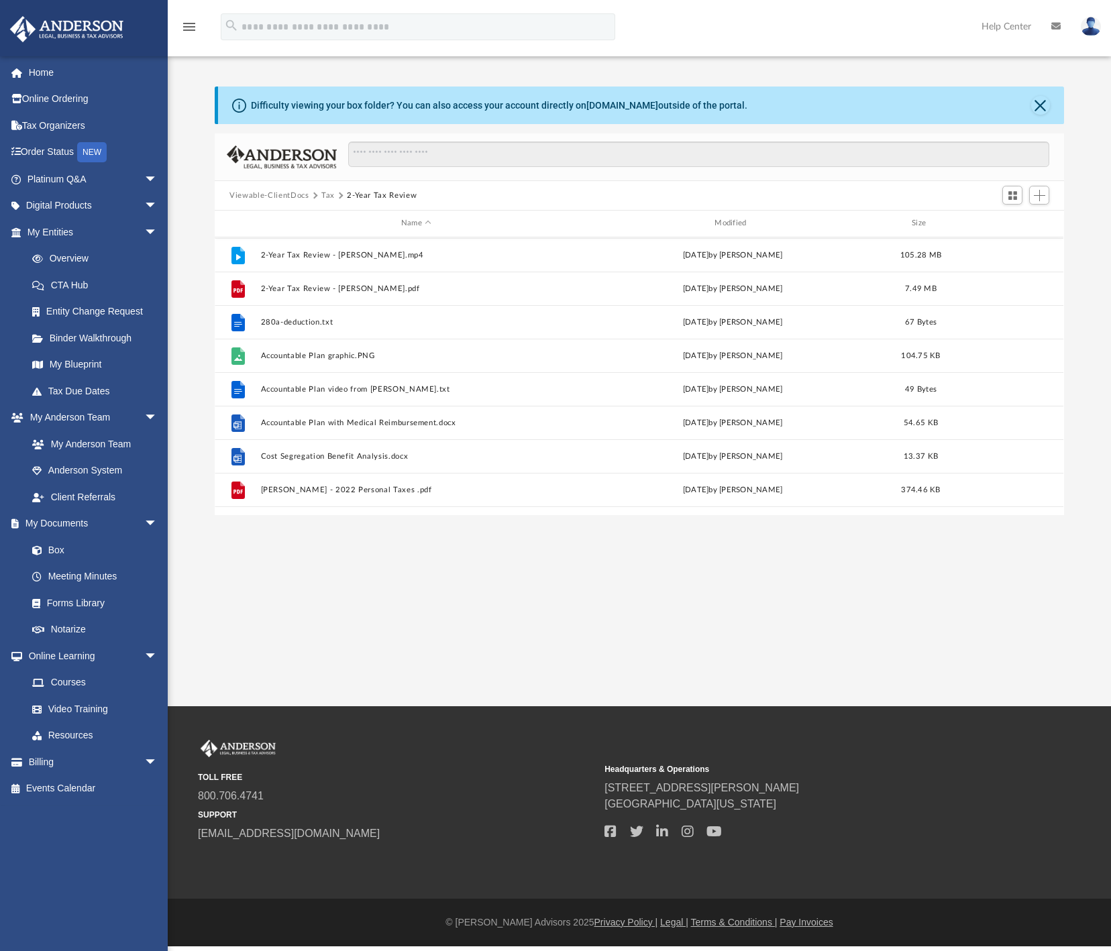
scroll to position [0, 0]
click at [324, 197] on button "Tax" at bounding box center [327, 196] width 13 height 12
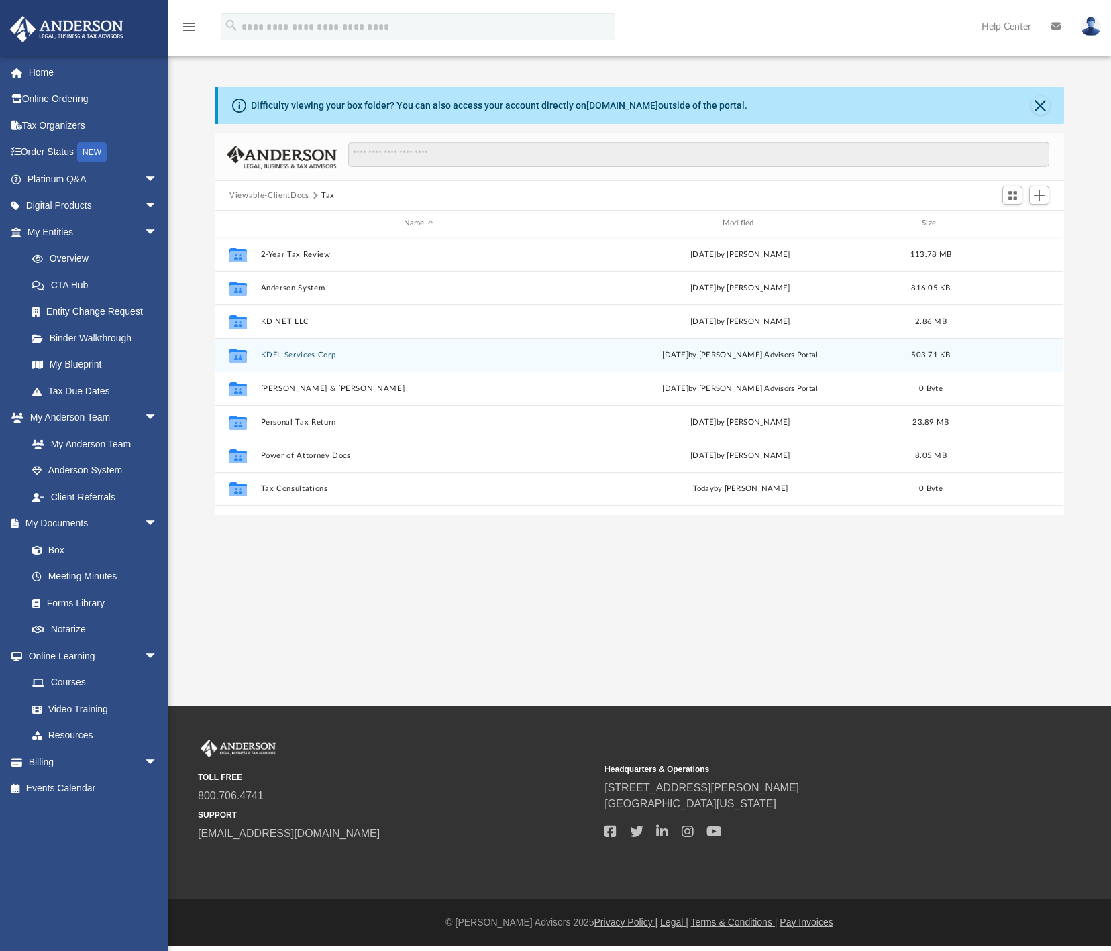
click at [274, 354] on button "KDFL Services Corp" at bounding box center [419, 355] width 316 height 9
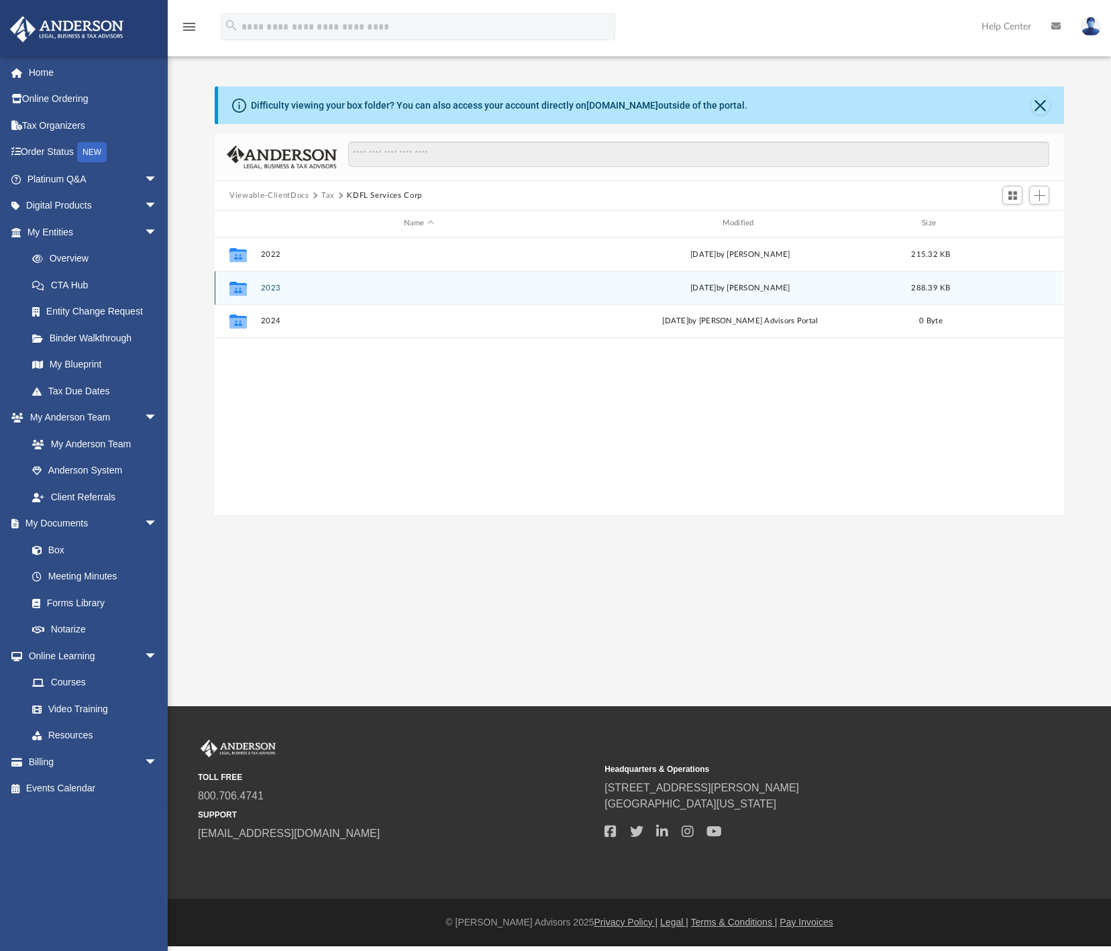
click at [269, 290] on button "2023" at bounding box center [419, 288] width 316 height 9
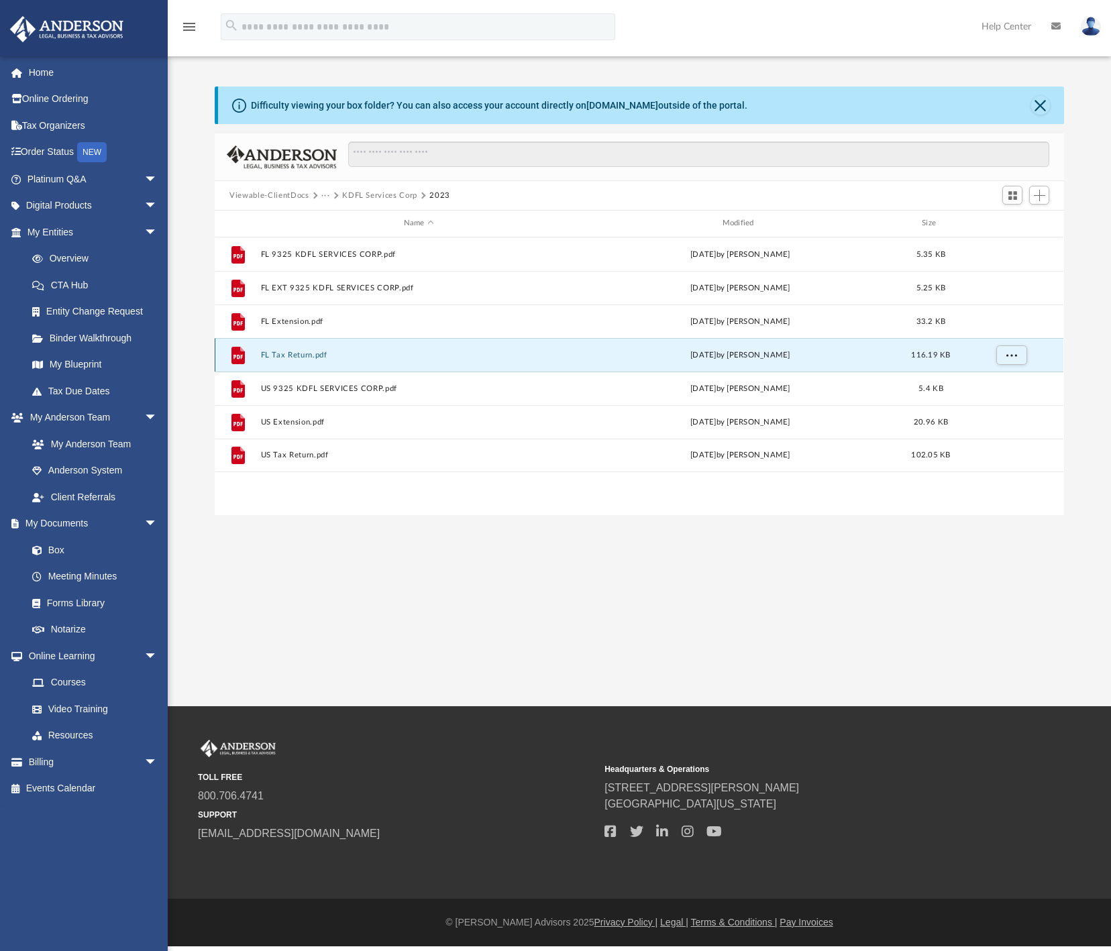
click at [291, 357] on button "FL Tax Return.pdf" at bounding box center [419, 355] width 316 height 9
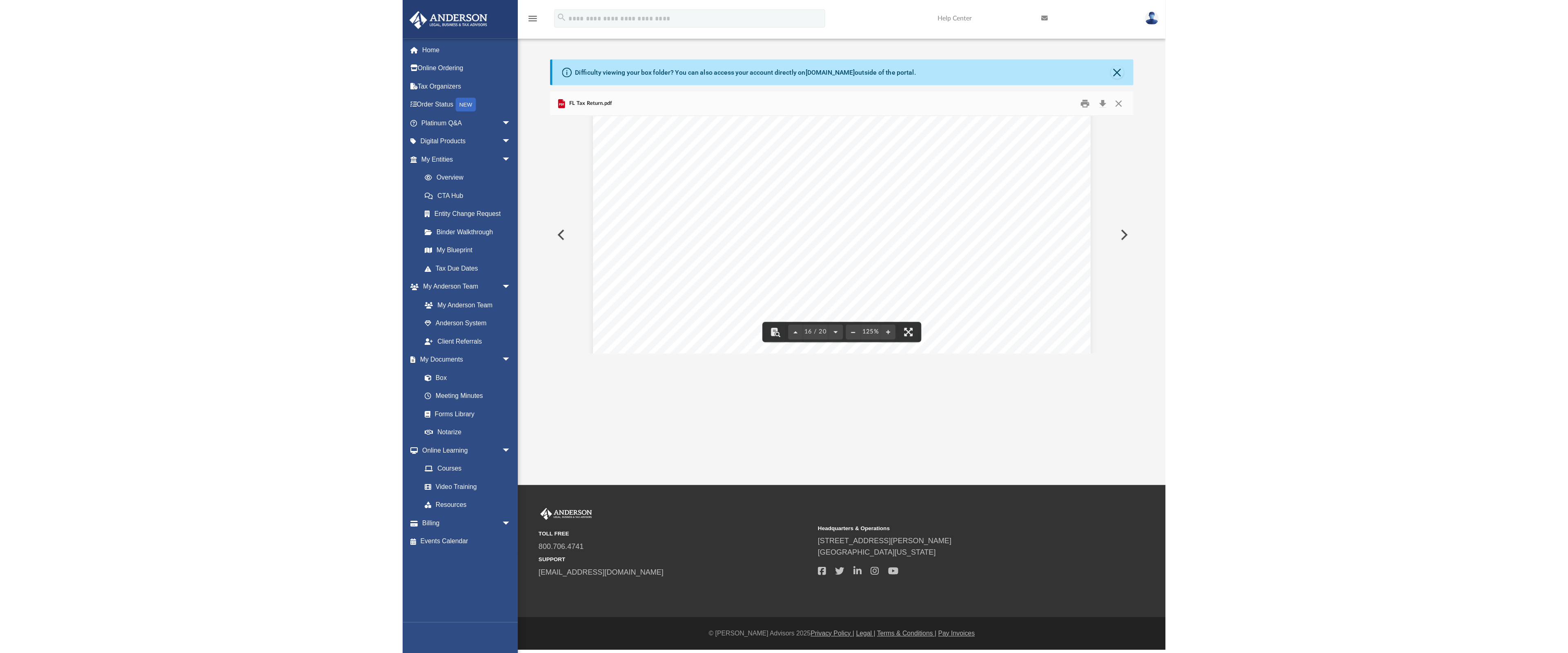
scroll to position [8827, 0]
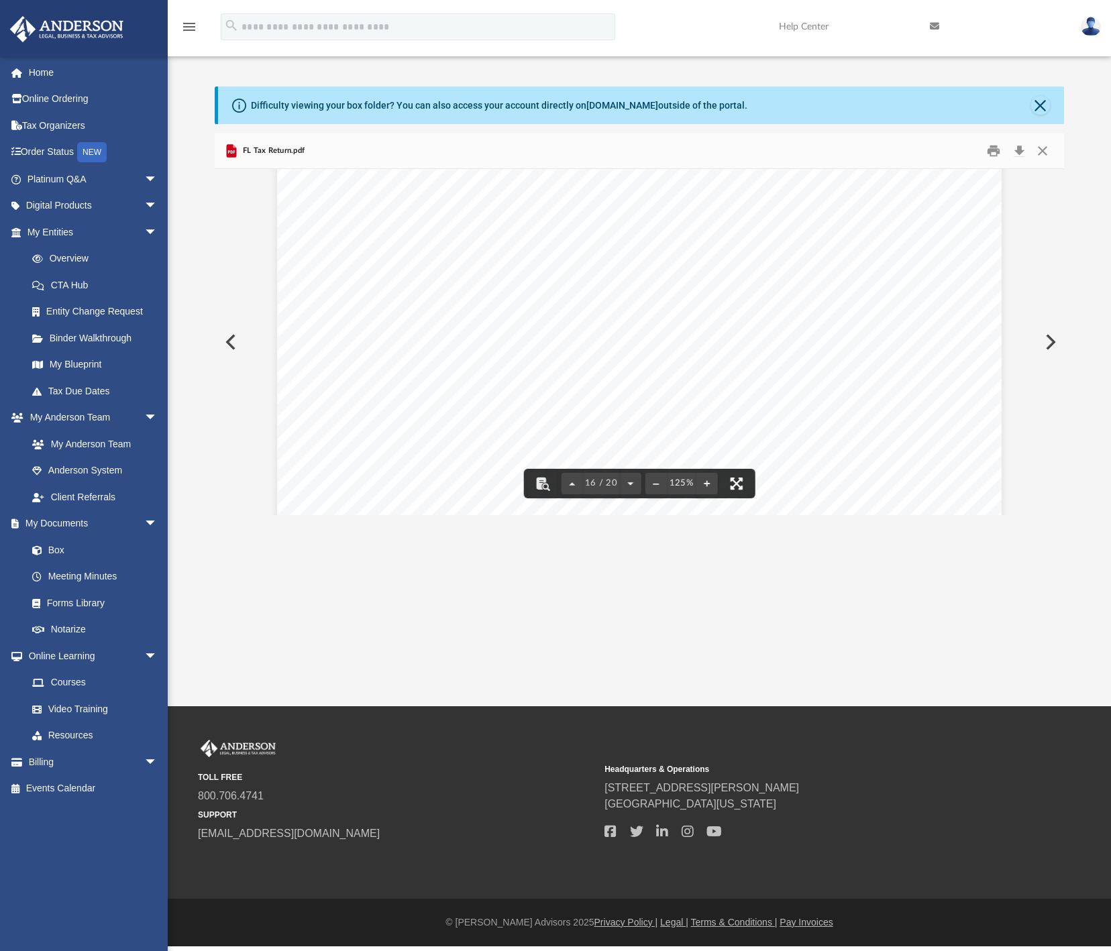
click at [732, 492] on button "File preview" at bounding box center [736, 484] width 30 height 30
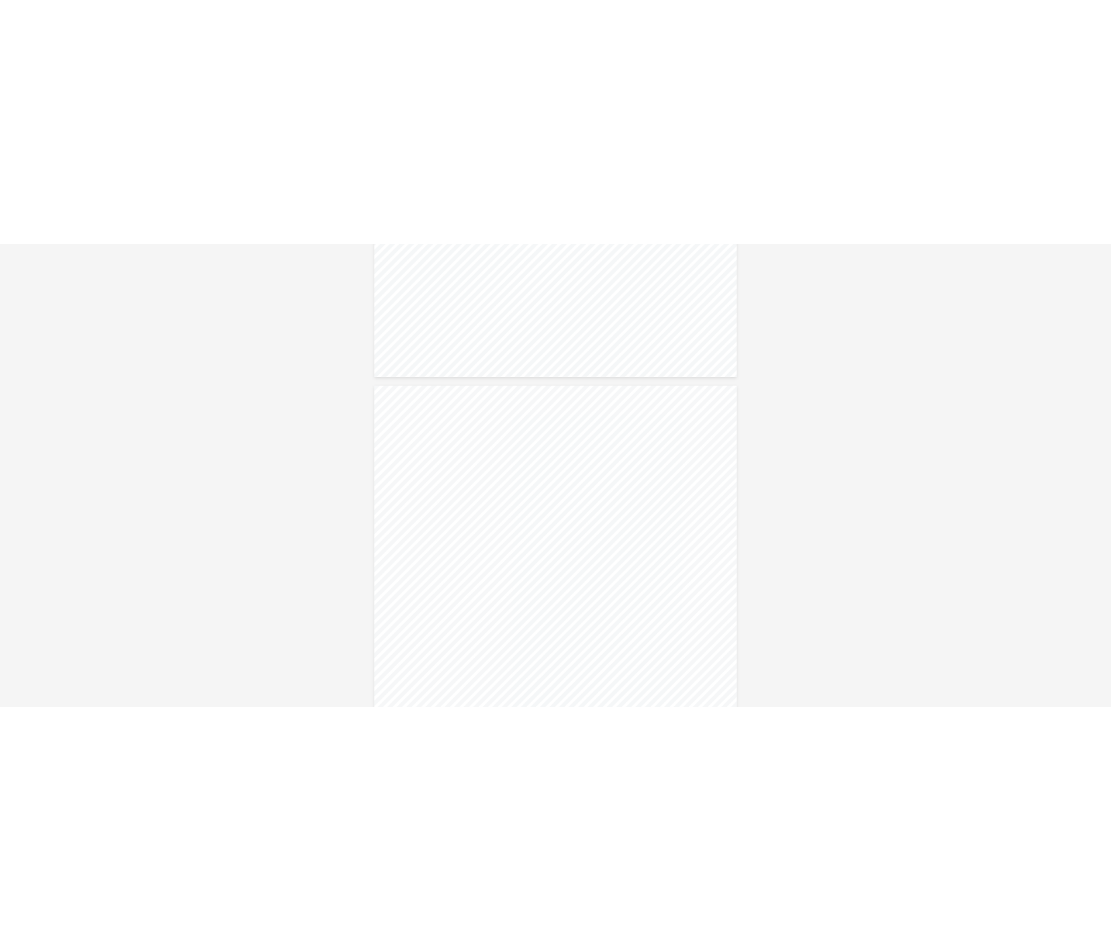
scroll to position [20729, 0]
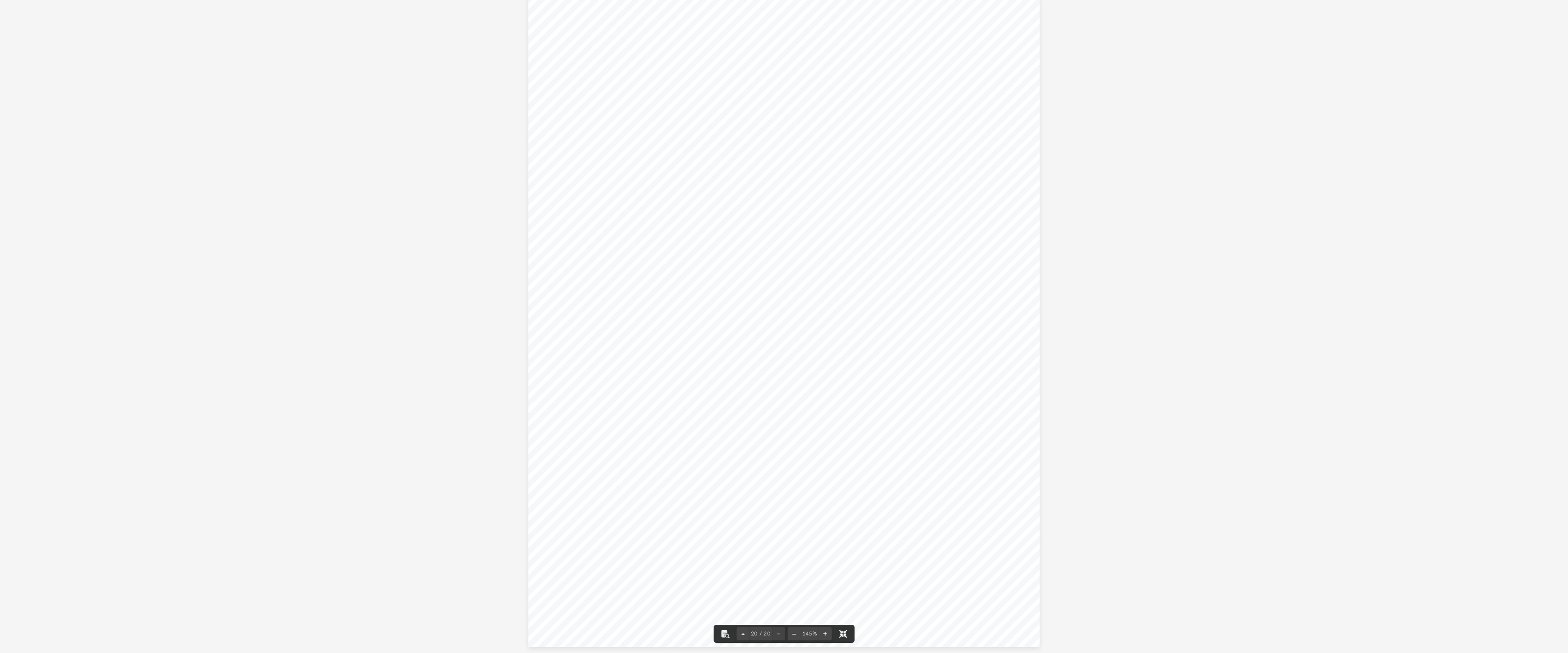
click at [676, 579] on button "File preview" at bounding box center [843, 634] width 18 height 18
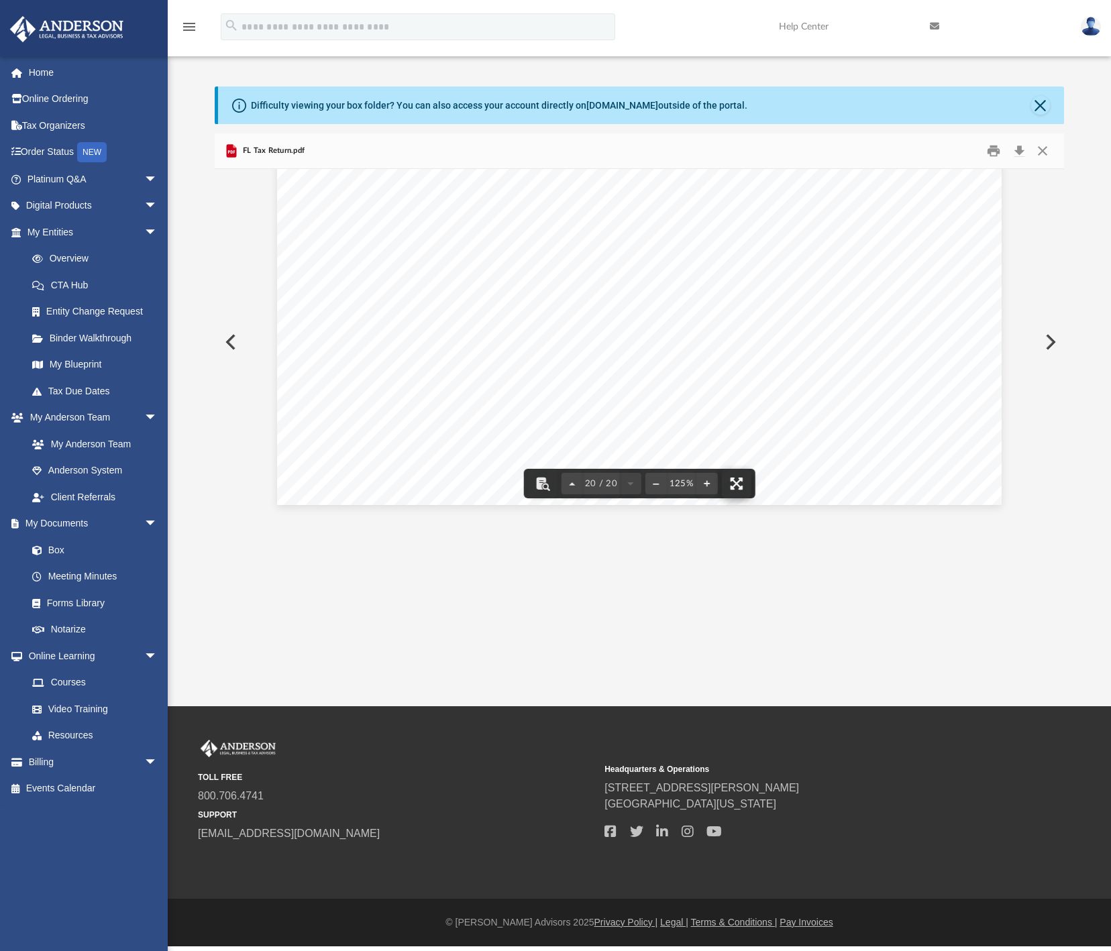
scroll to position [295, 839]
click at [231, 343] on button "Preview" at bounding box center [230, 342] width 30 height 38
click at [231, 345] on button "Preview" at bounding box center [230, 342] width 30 height 38
click at [232, 345] on button "Preview" at bounding box center [230, 342] width 30 height 38
click at [1035, 153] on button "Close" at bounding box center [1042, 151] width 24 height 21
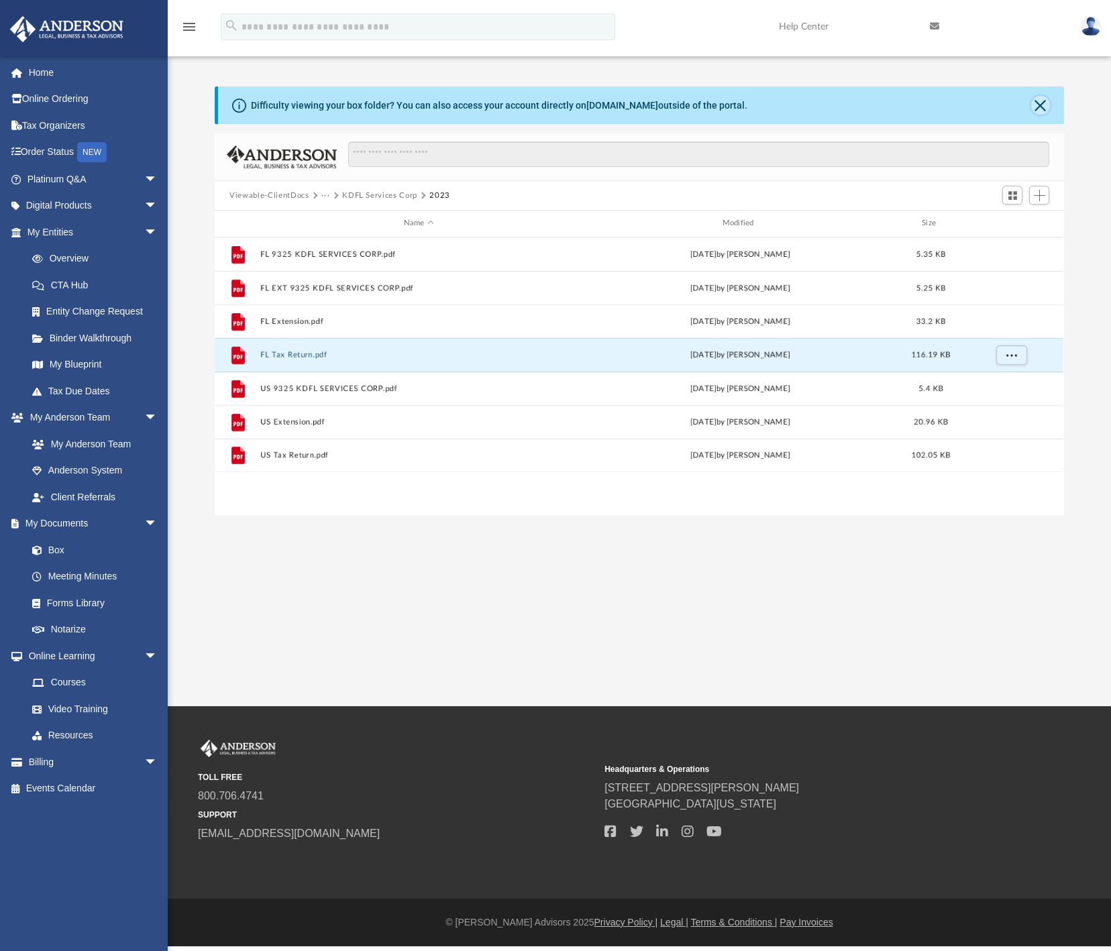
click at [1043, 99] on button "Close" at bounding box center [1040, 105] width 19 height 19
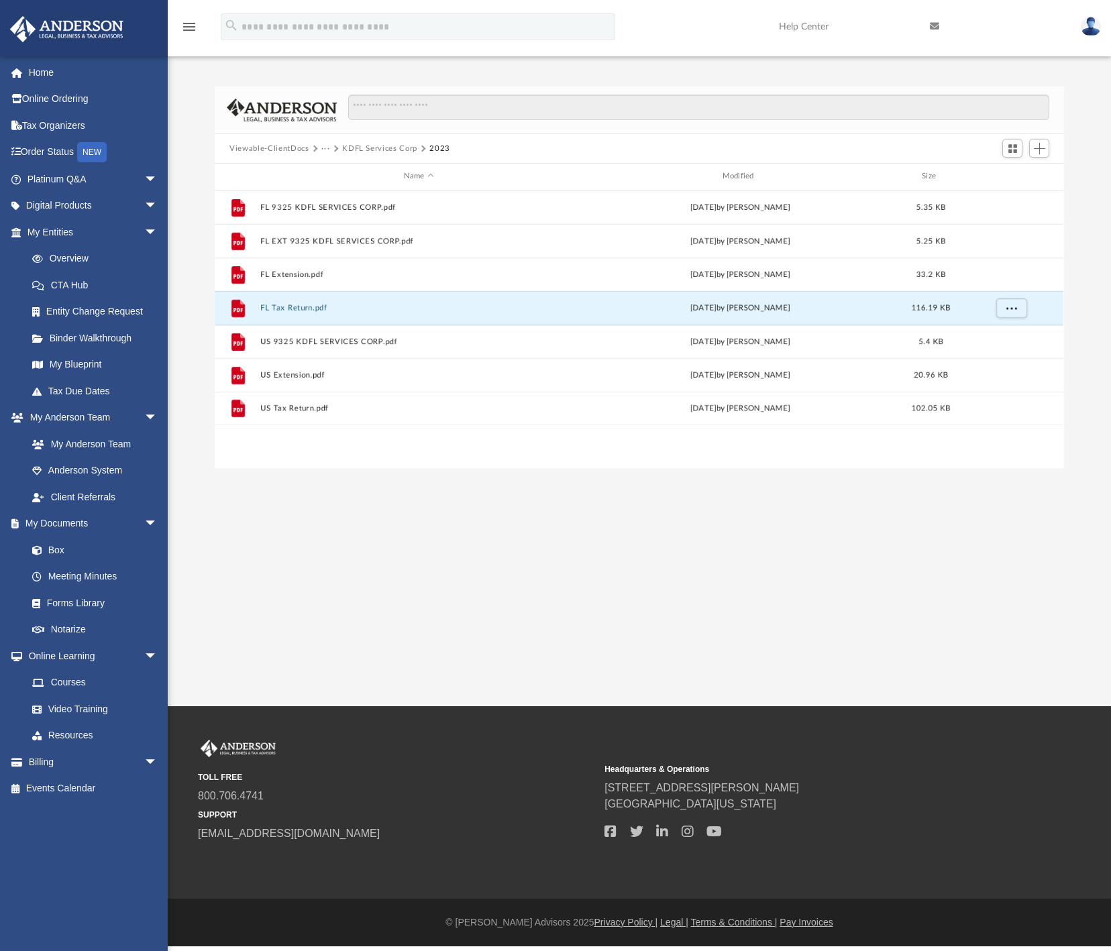
click at [372, 148] on button "KDFL Services Corp" at bounding box center [379, 149] width 75 height 12
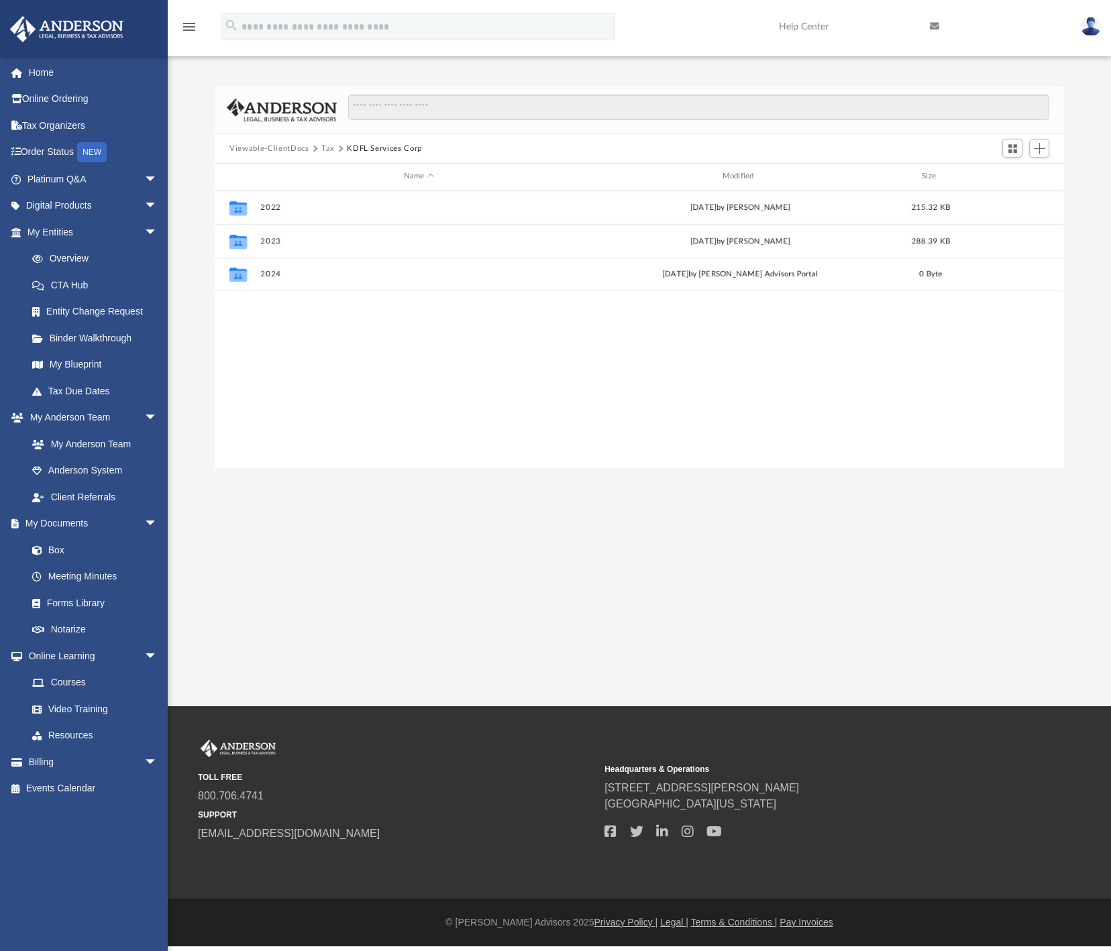
click at [327, 149] on button "Tax" at bounding box center [327, 149] width 13 height 12
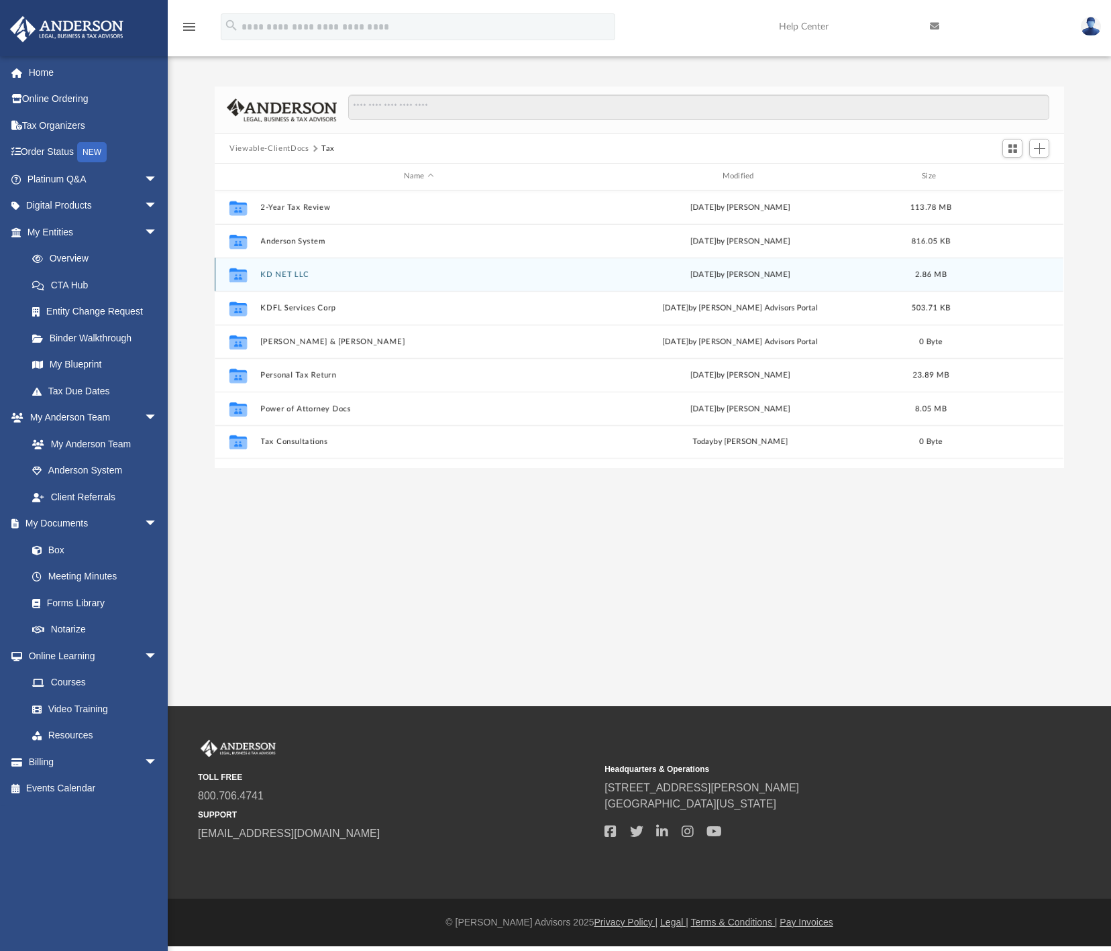
click at [296, 278] on button "KD NET LLC" at bounding box center [419, 274] width 316 height 9
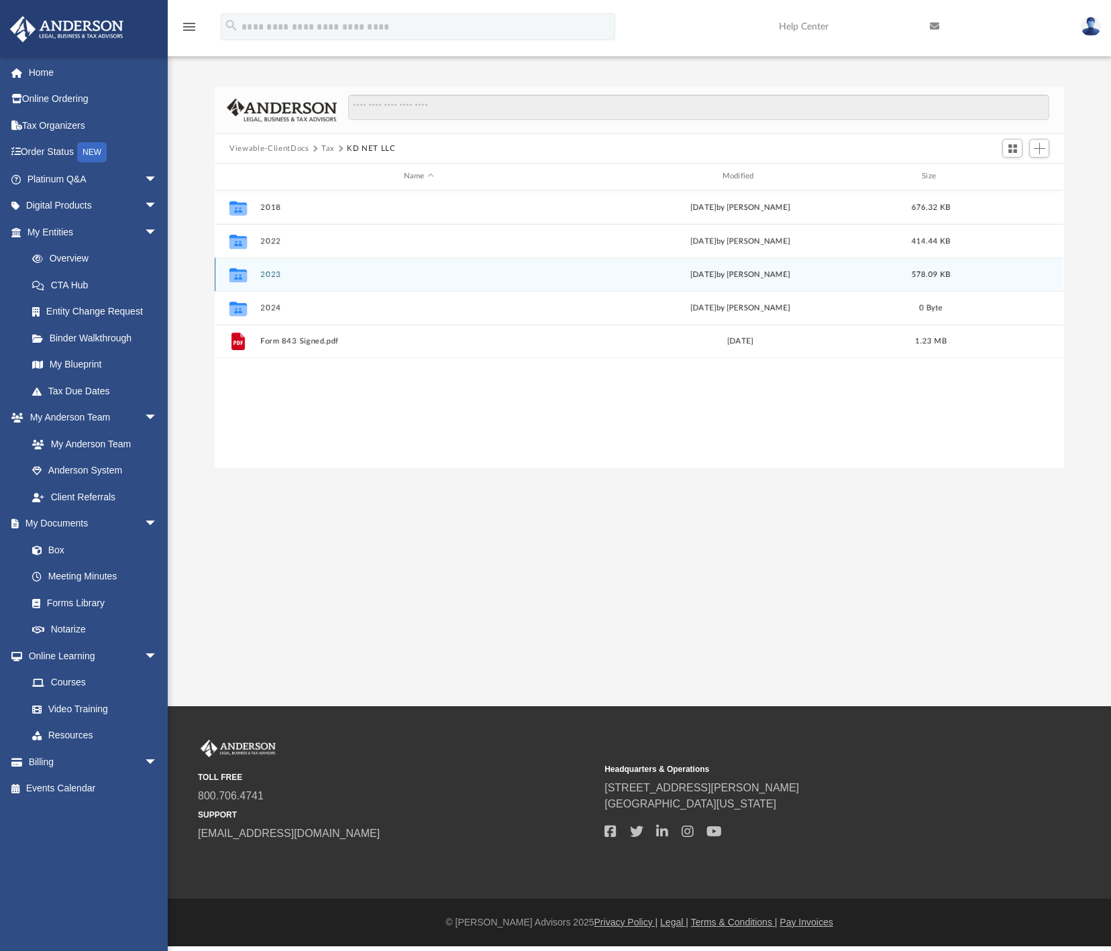
click at [264, 273] on button "2023" at bounding box center [419, 274] width 316 height 9
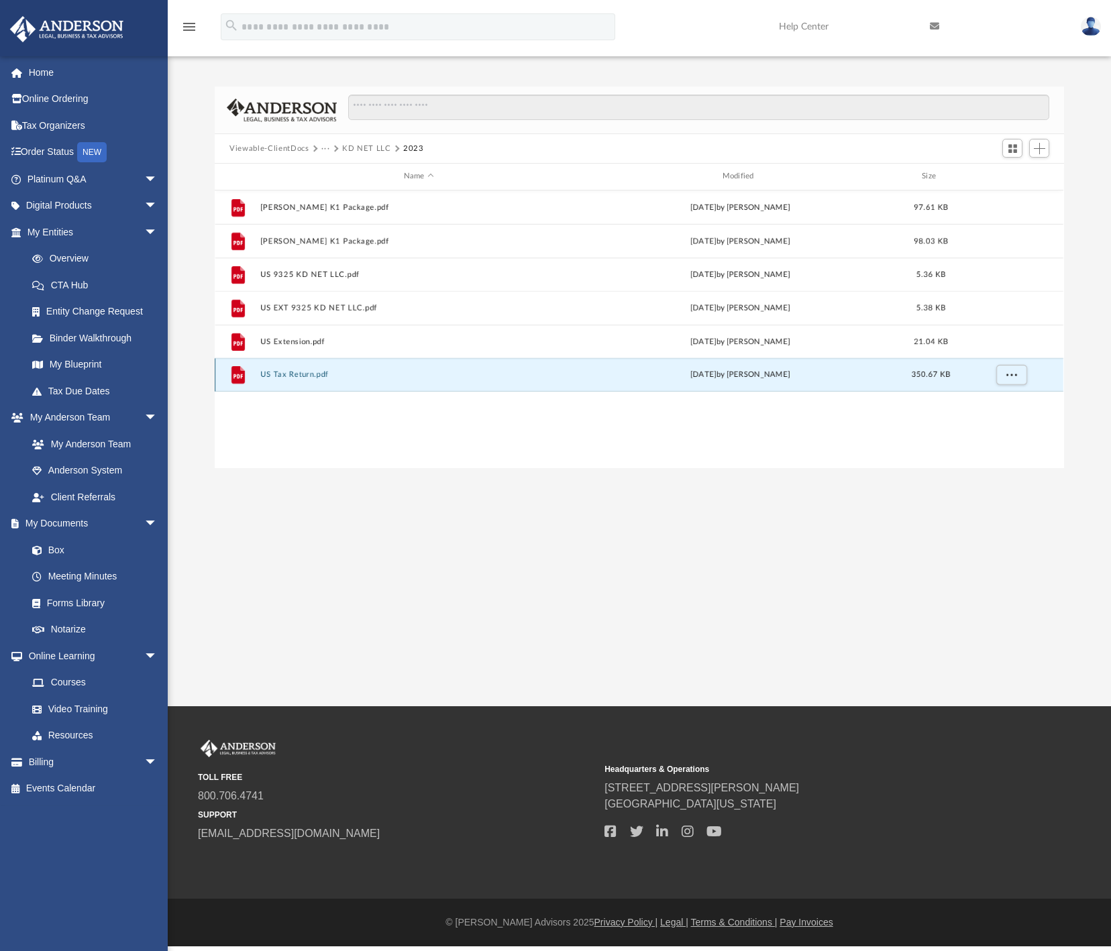
click at [292, 374] on button "US Tax Return.pdf" at bounding box center [419, 374] width 316 height 9
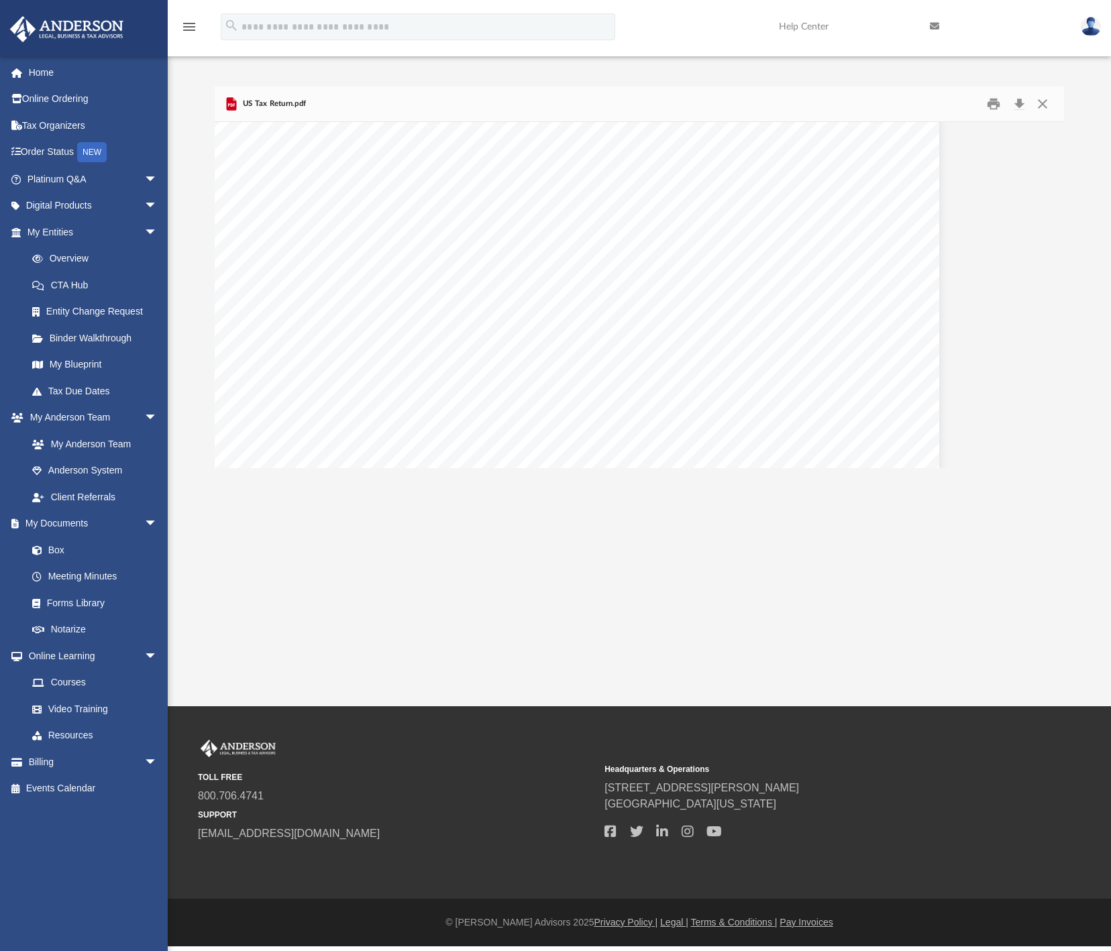
scroll to position [77882, 85]
